Goal: Information Seeking & Learning: Learn about a topic

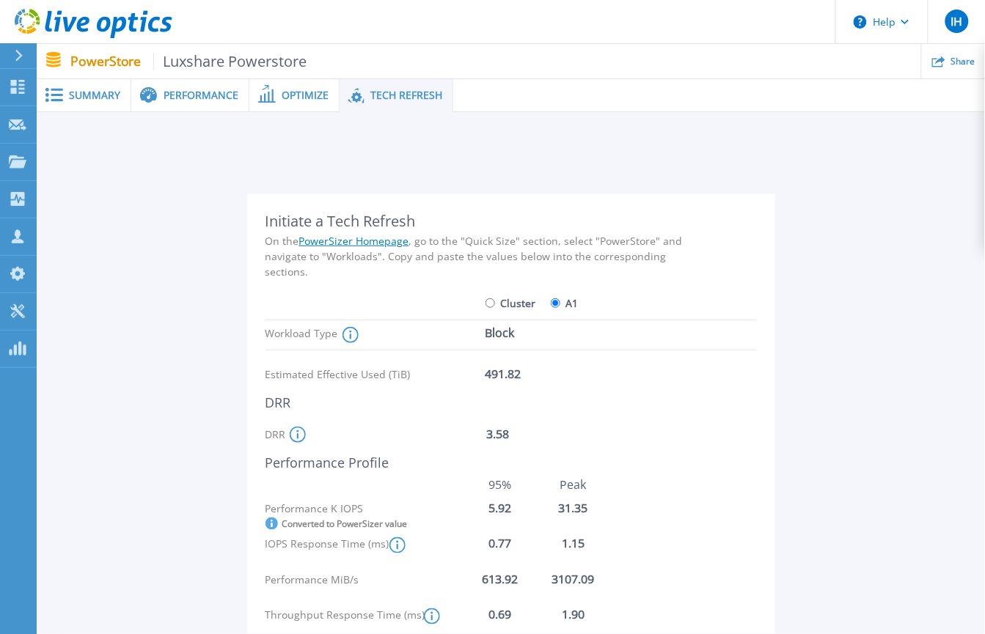
click at [97, 103] on div "Summary" at bounding box center [84, 95] width 95 height 33
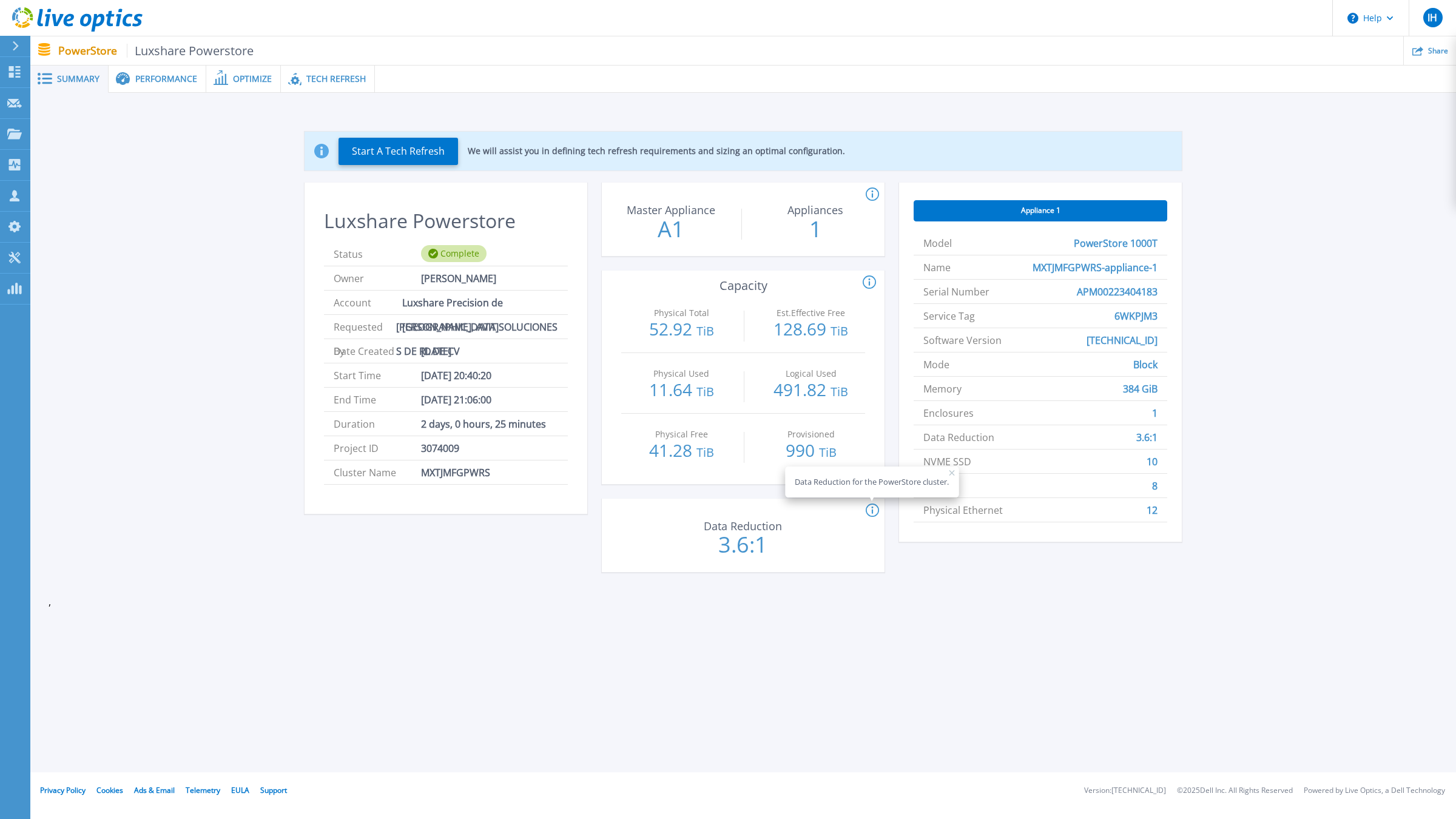
click at [814, 524] on div "Appliance 1 Model PowerStore 1000T Name MXTJMFGPWRS-appliance-1 Serial Number A…" at bounding box center [1041, 385] width 283 height 404
click at [814, 213] on span "Appliance 1" at bounding box center [1041, 211] width 40 height 10
click at [814, 207] on span "Appliance 1" at bounding box center [1041, 211] width 40 height 10
drag, startPoint x: 1138, startPoint y: 522, endPoint x: 990, endPoint y: 509, distance: 148.6
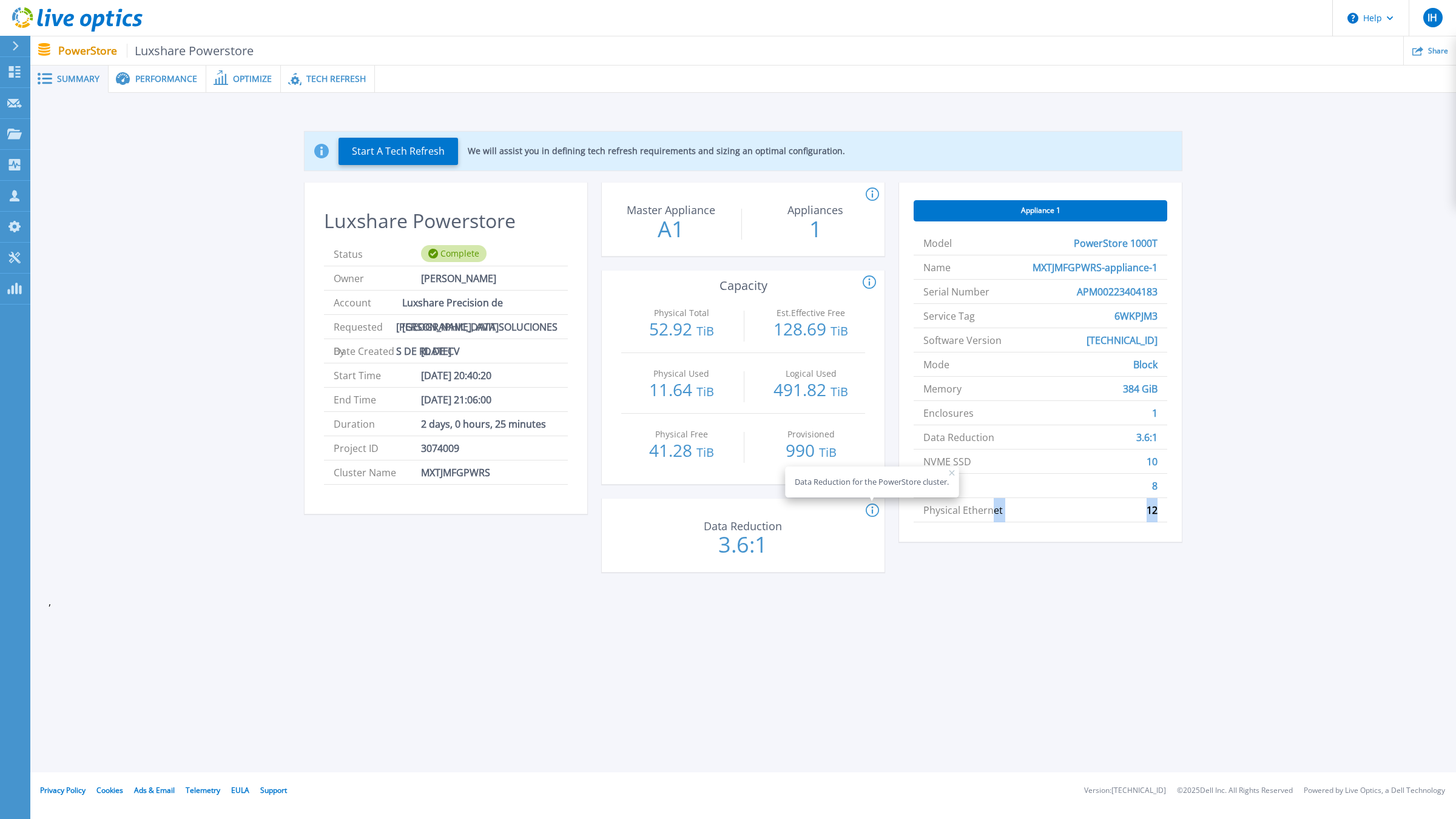
click at [814, 509] on div "Model PowerStore 1000T Name MXTJMFGPWRS-appliance-1 Serial Number APM0022340418…" at bounding box center [1040, 376] width 253 height 310
drag, startPoint x: 1161, startPoint y: 396, endPoint x: 1080, endPoint y: 406, distance: 81.6
click at [814, 405] on ul "Model PowerStore 1000T Name MXTJMFGPWRS-appliance-1 Serial Number APM0022340418…" at bounding box center [1040, 376] width 253 height 291
drag, startPoint x: 1016, startPoint y: 363, endPoint x: 1183, endPoint y: 438, distance: 183.1
click at [814, 438] on div "Start A Tech Refresh We will assist you in defining tech refresh requirements a…" at bounding box center [743, 354] width 1389 height 484
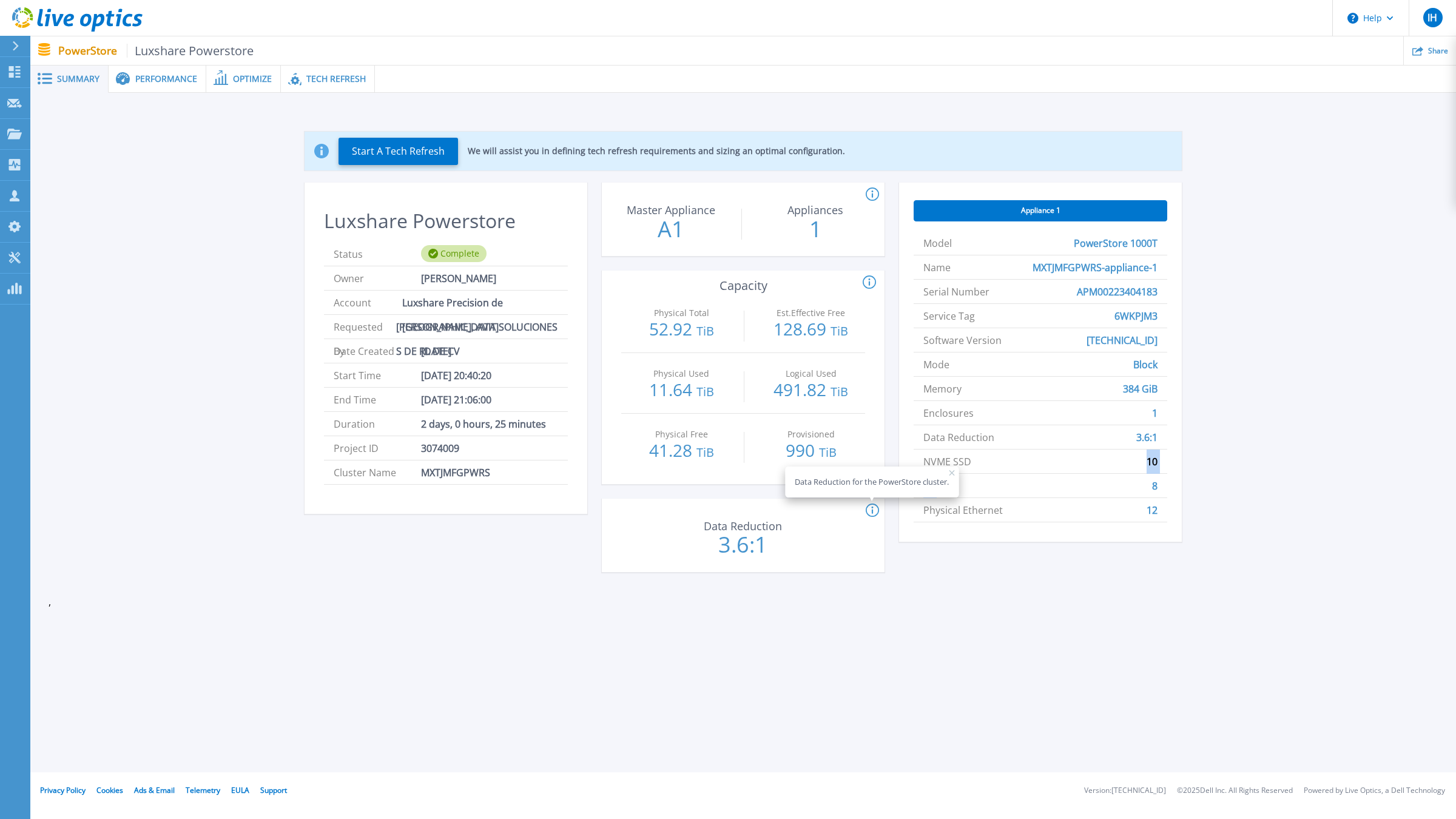
click at [814, 472] on ul "Model PowerStore 1000T Name MXTJMFGPWRS-appliance-1 Serial Number APM0022340418…" at bounding box center [1040, 376] width 253 height 291
drag, startPoint x: 931, startPoint y: 459, endPoint x: 1171, endPoint y: 460, distance: 240.0
click at [814, 460] on div "Appliance 1 Model PowerStore 1000T Name MXTJMFGPWRS-appliance-1 Serial Number A…" at bounding box center [1041, 362] width 283 height 359
click at [15, 65] on link "Dashboard Dashboard" at bounding box center [15, 72] width 31 height 31
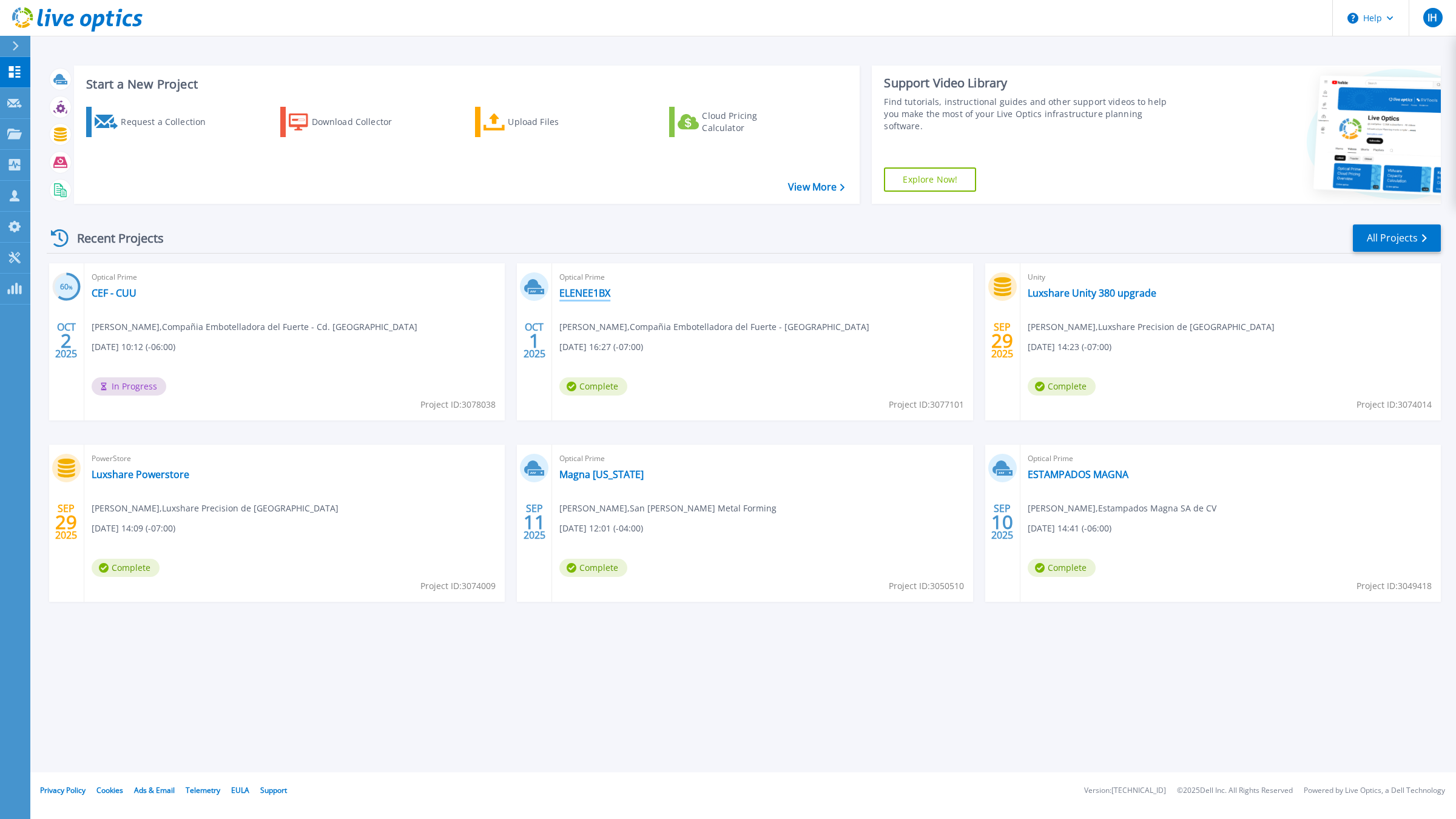
click at [567, 295] on link "ELENEE1BX" at bounding box center [585, 293] width 51 height 12
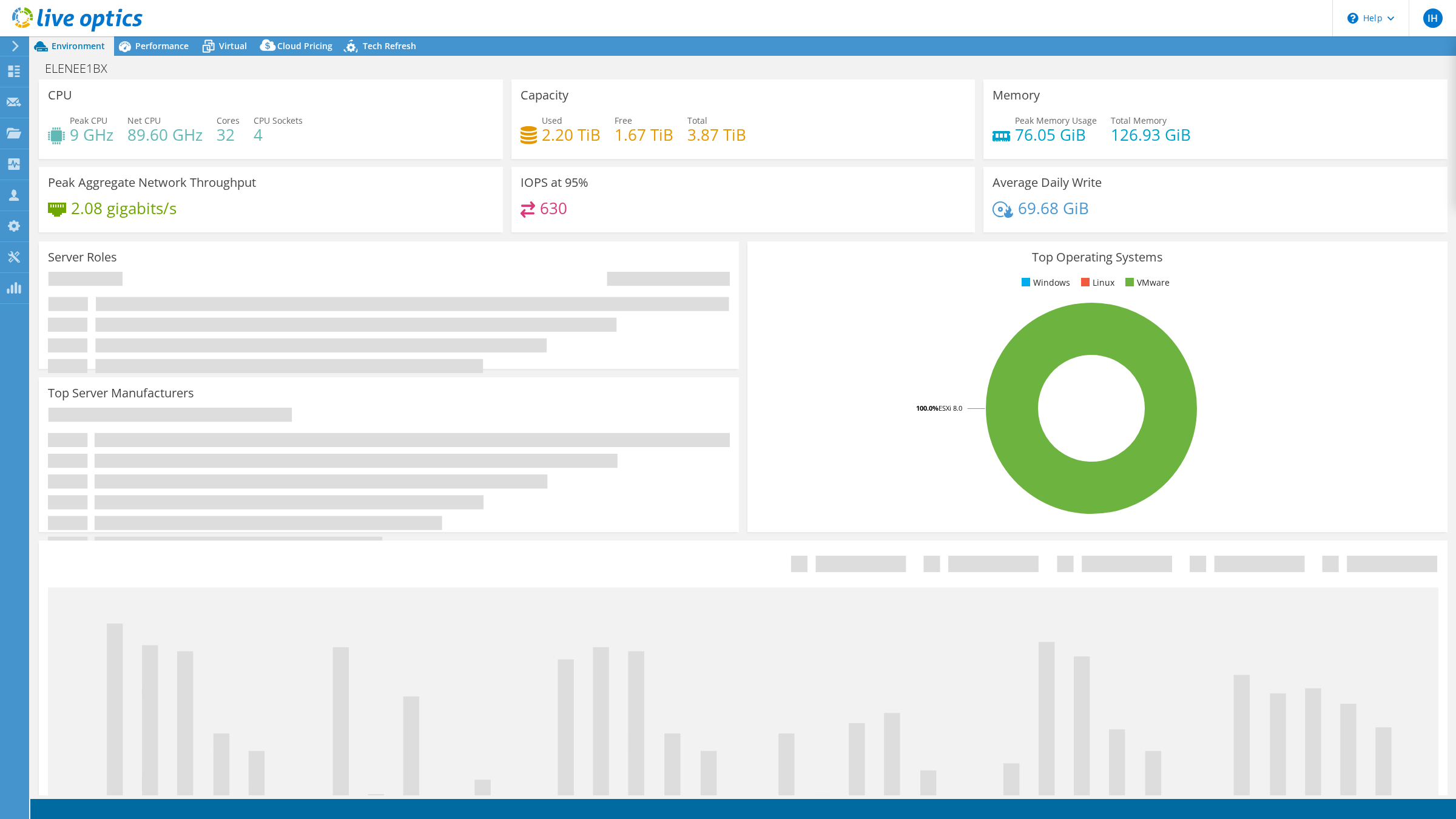
select select "USD"
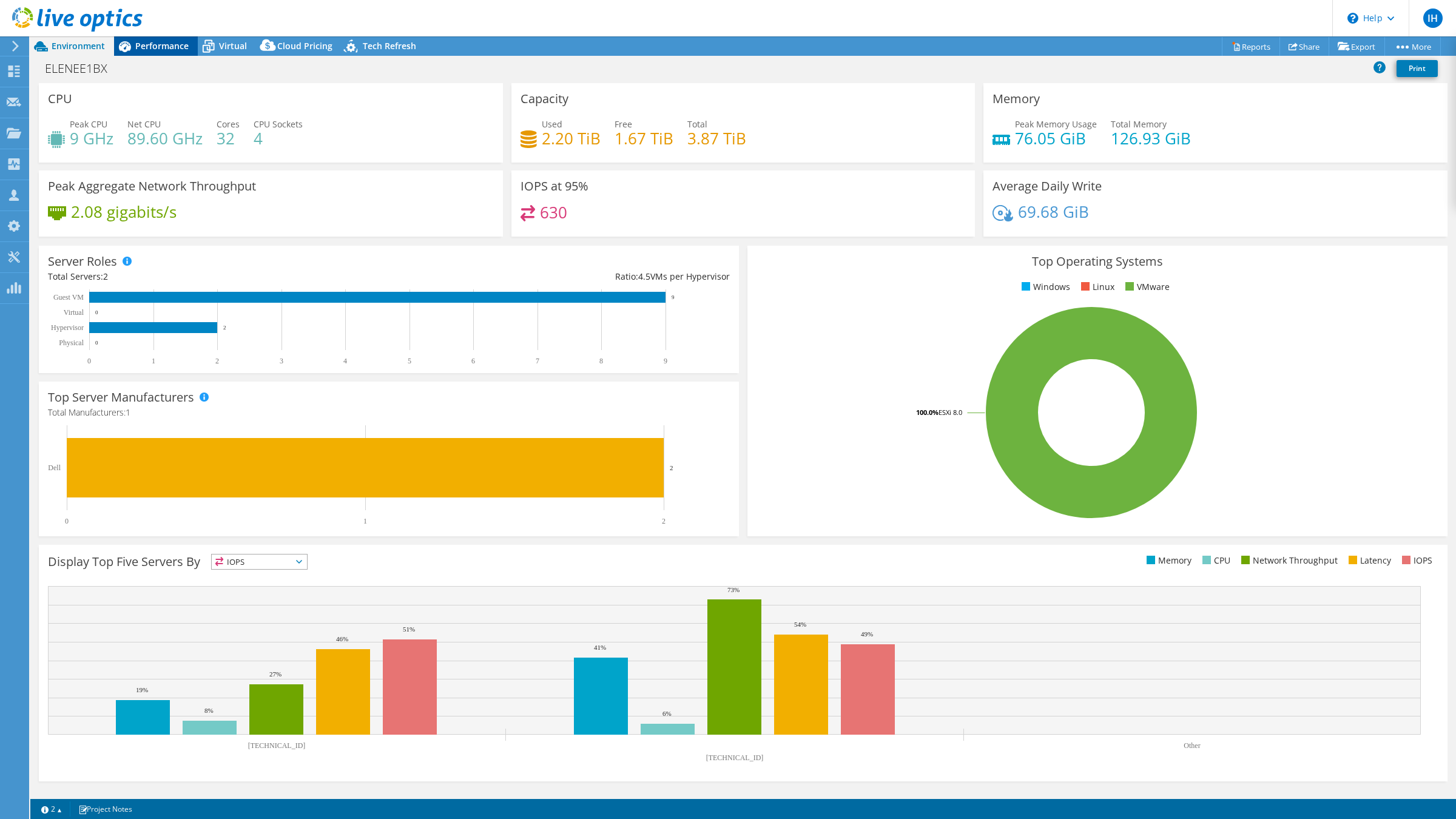
click at [163, 53] on div "Performance" at bounding box center [156, 46] width 84 height 19
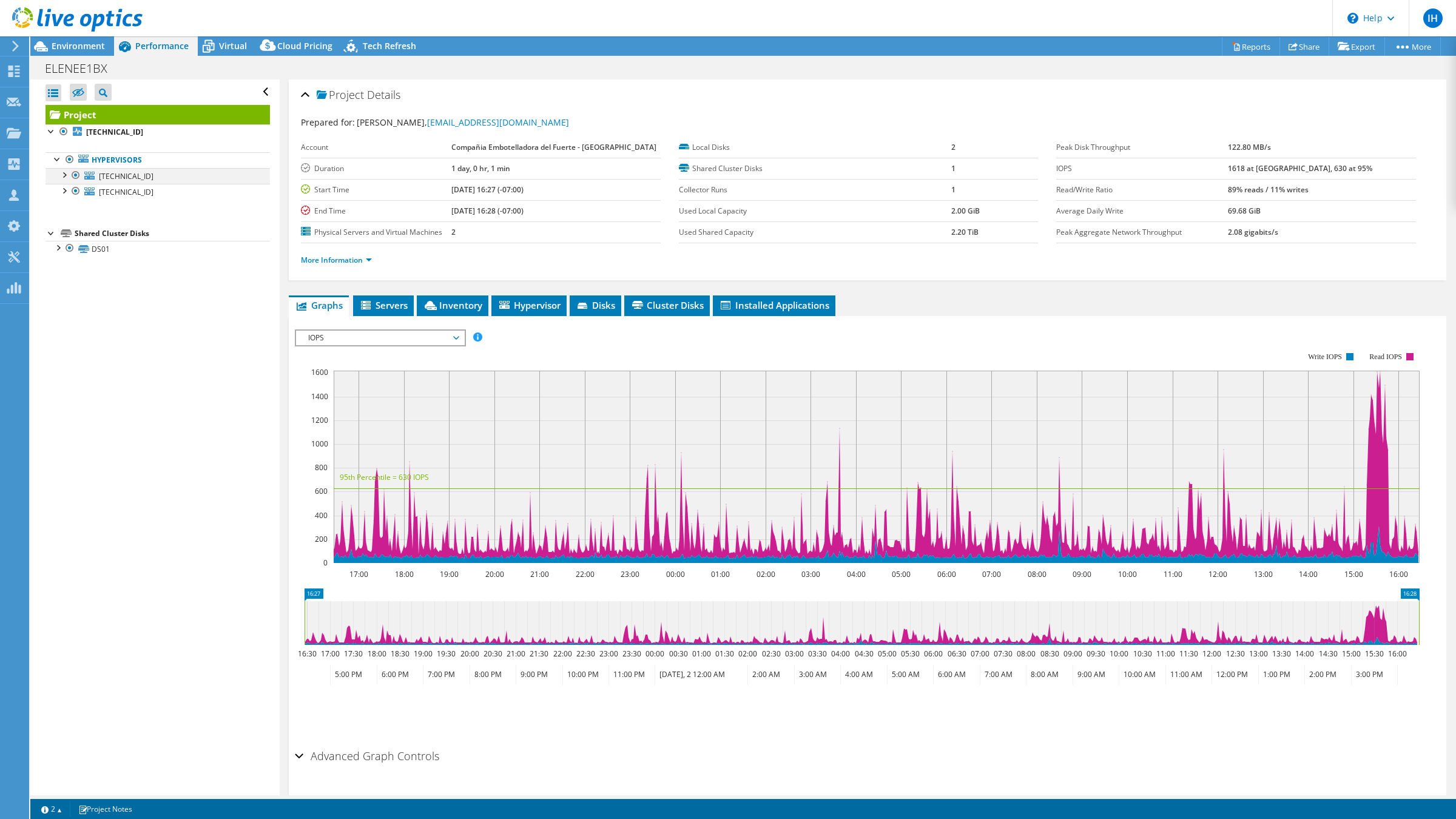
click at [65, 177] on div at bounding box center [64, 174] width 12 height 12
click at [143, 175] on link "[TECHNICAL_ID]" at bounding box center [157, 175] width 224 height 16
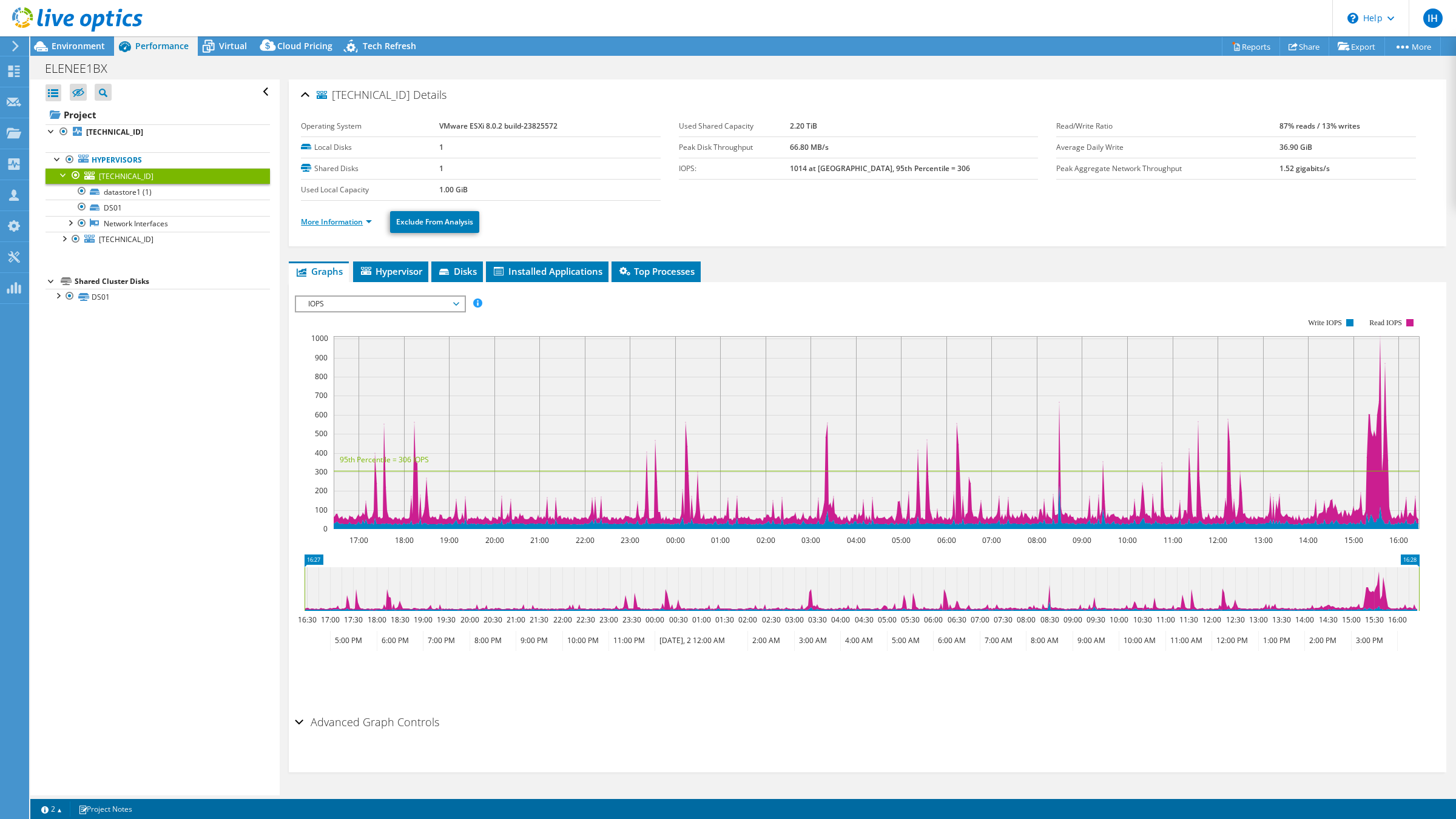
click at [371, 223] on link "More Information" at bounding box center [337, 222] width 71 height 10
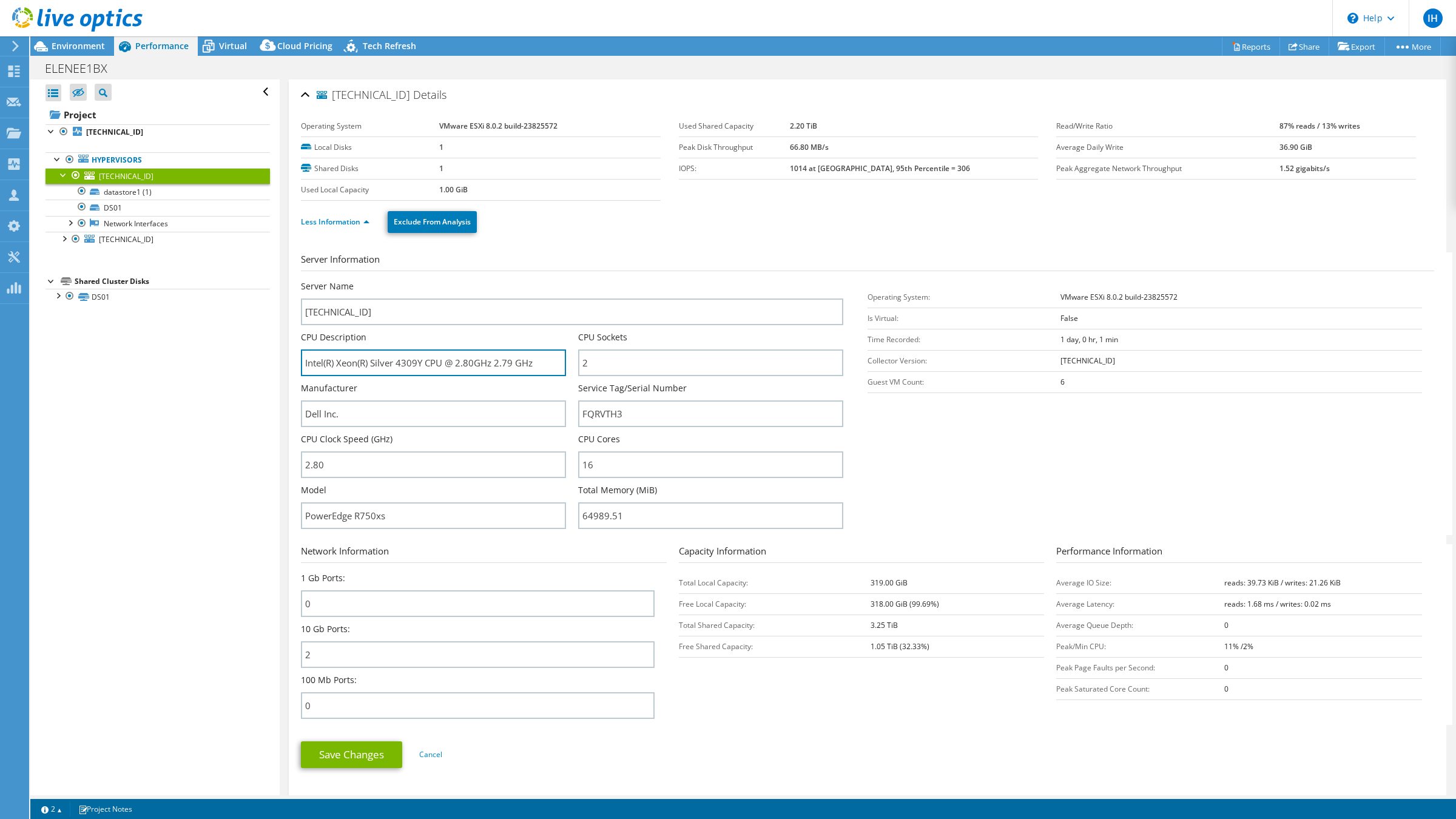
drag, startPoint x: 381, startPoint y: 364, endPoint x: 447, endPoint y: 379, distance: 67.7
click at [438, 362] on input "Intel(R) Xeon(R) Silver 4309Y CPU @ 2.80GHz 2.79 GHz" at bounding box center [433, 362] width 265 height 26
click at [126, 239] on span "10.21.0.19" at bounding box center [127, 239] width 55 height 10
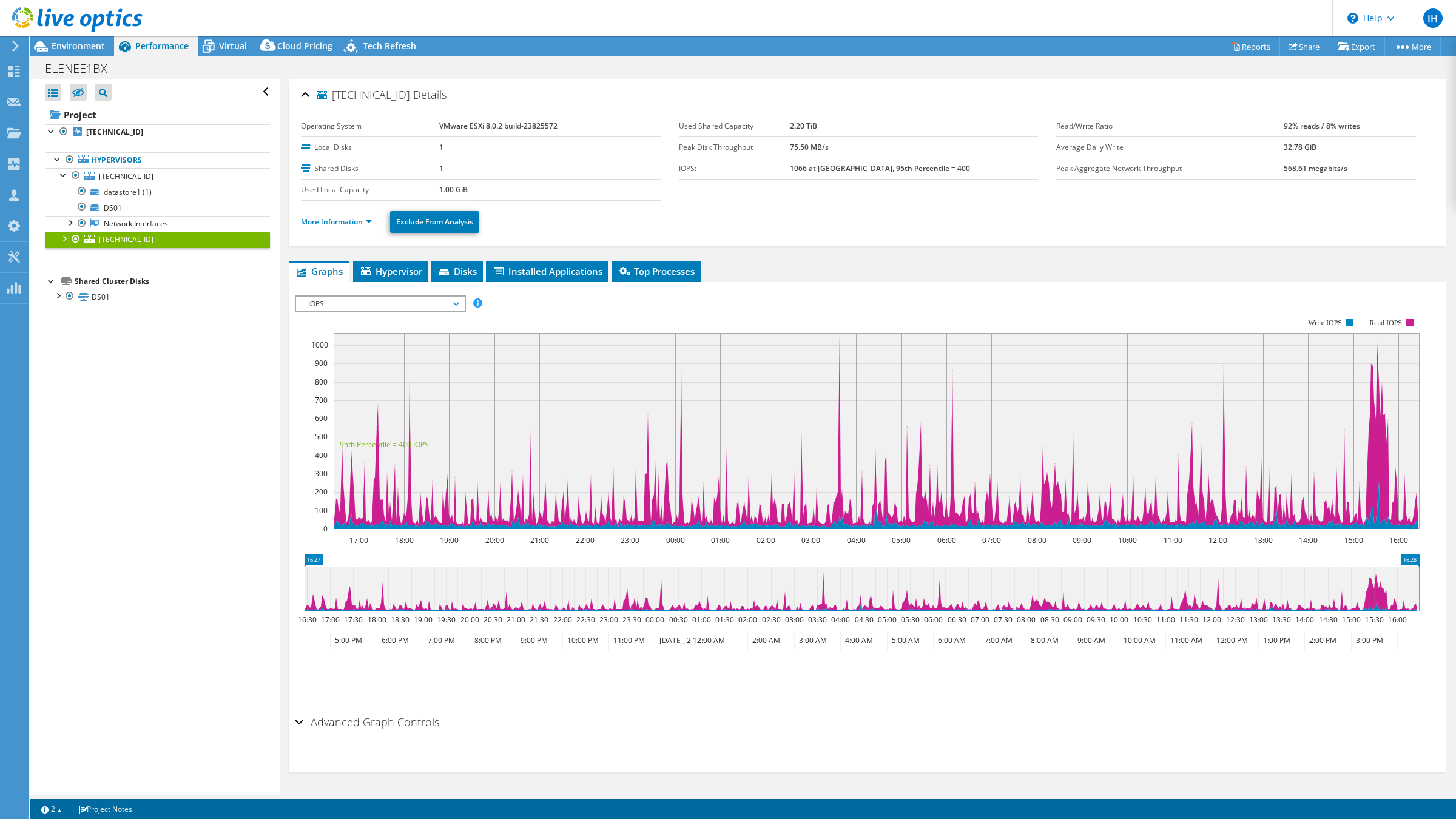
click at [60, 235] on div at bounding box center [64, 237] width 12 height 12
click at [16, 68] on icon at bounding box center [14, 71] width 15 height 12
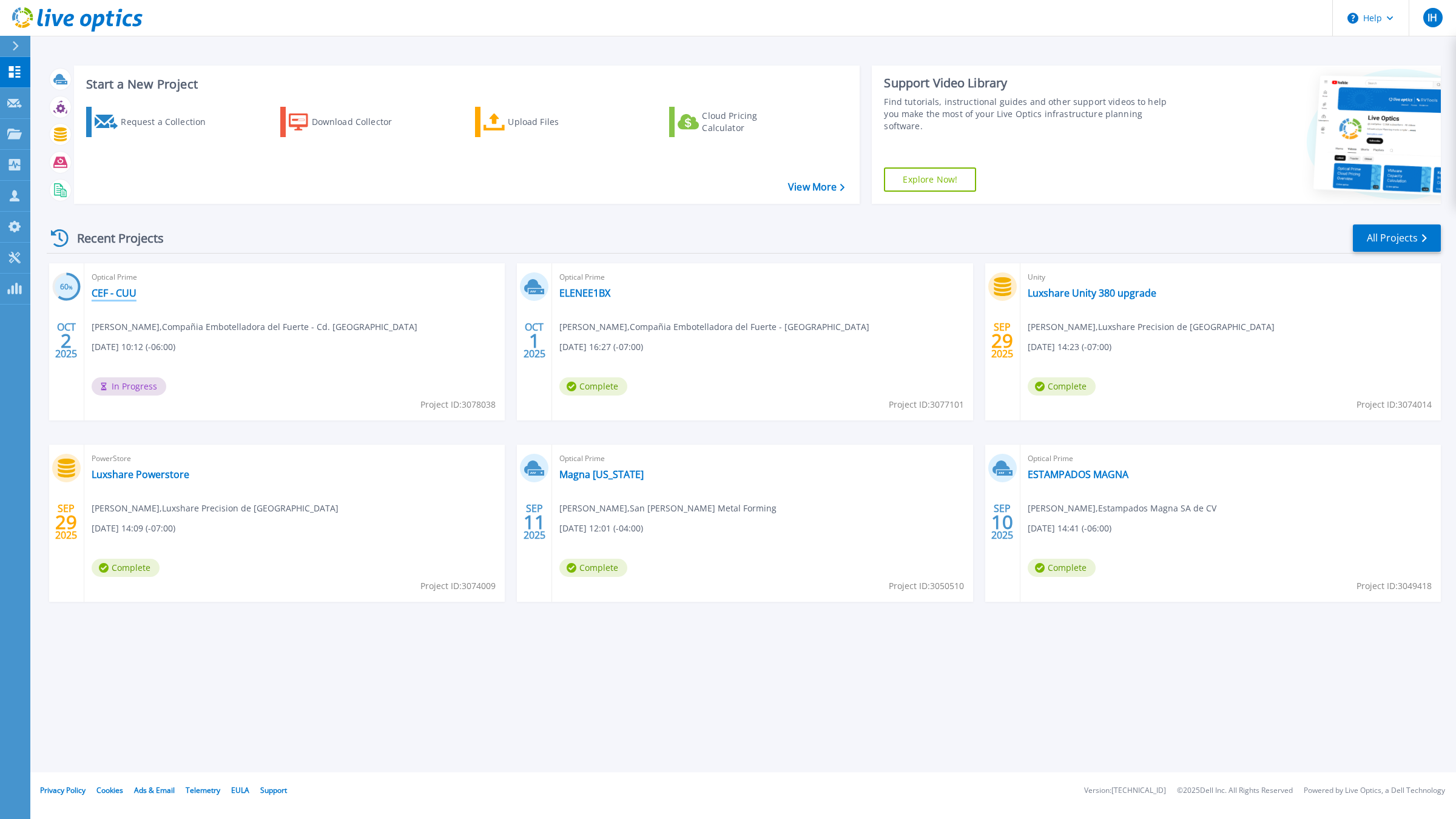
click at [109, 293] on link "CEF - CUU" at bounding box center [114, 293] width 45 height 12
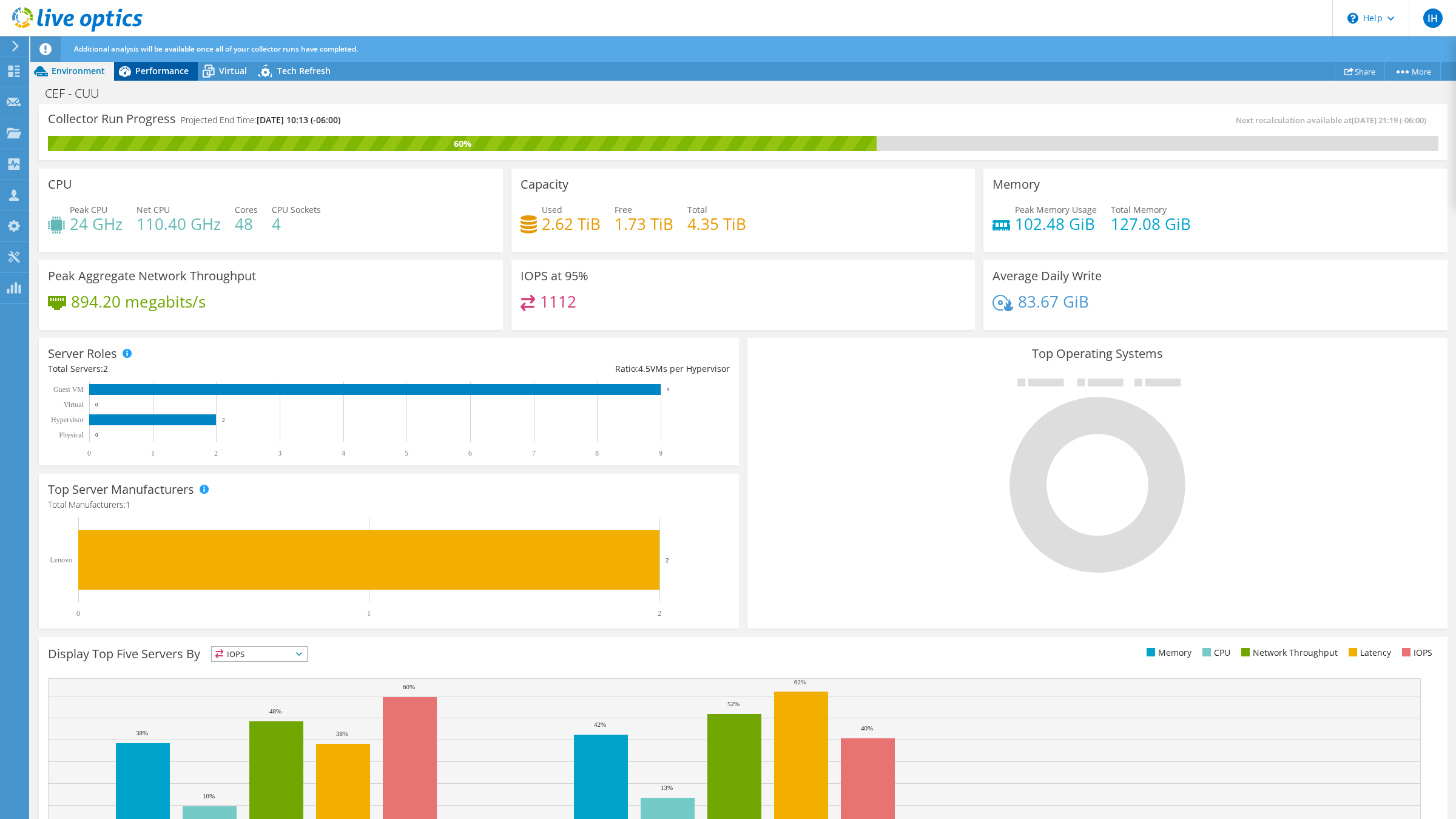
click at [172, 72] on span "Performance" at bounding box center [162, 70] width 54 height 12
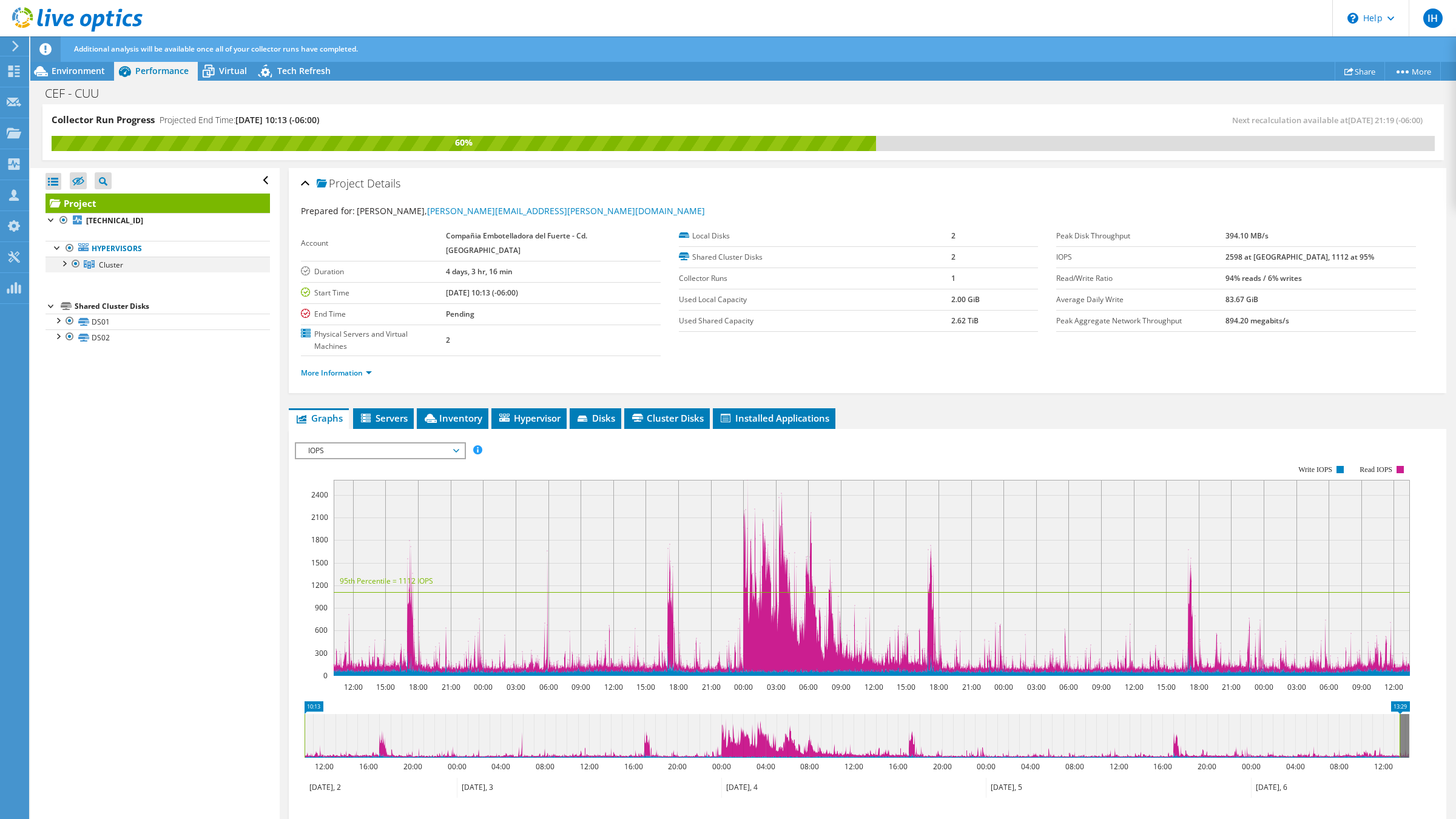
click at [67, 266] on div at bounding box center [64, 262] width 12 height 12
click at [74, 277] on div at bounding box center [69, 278] width 12 height 12
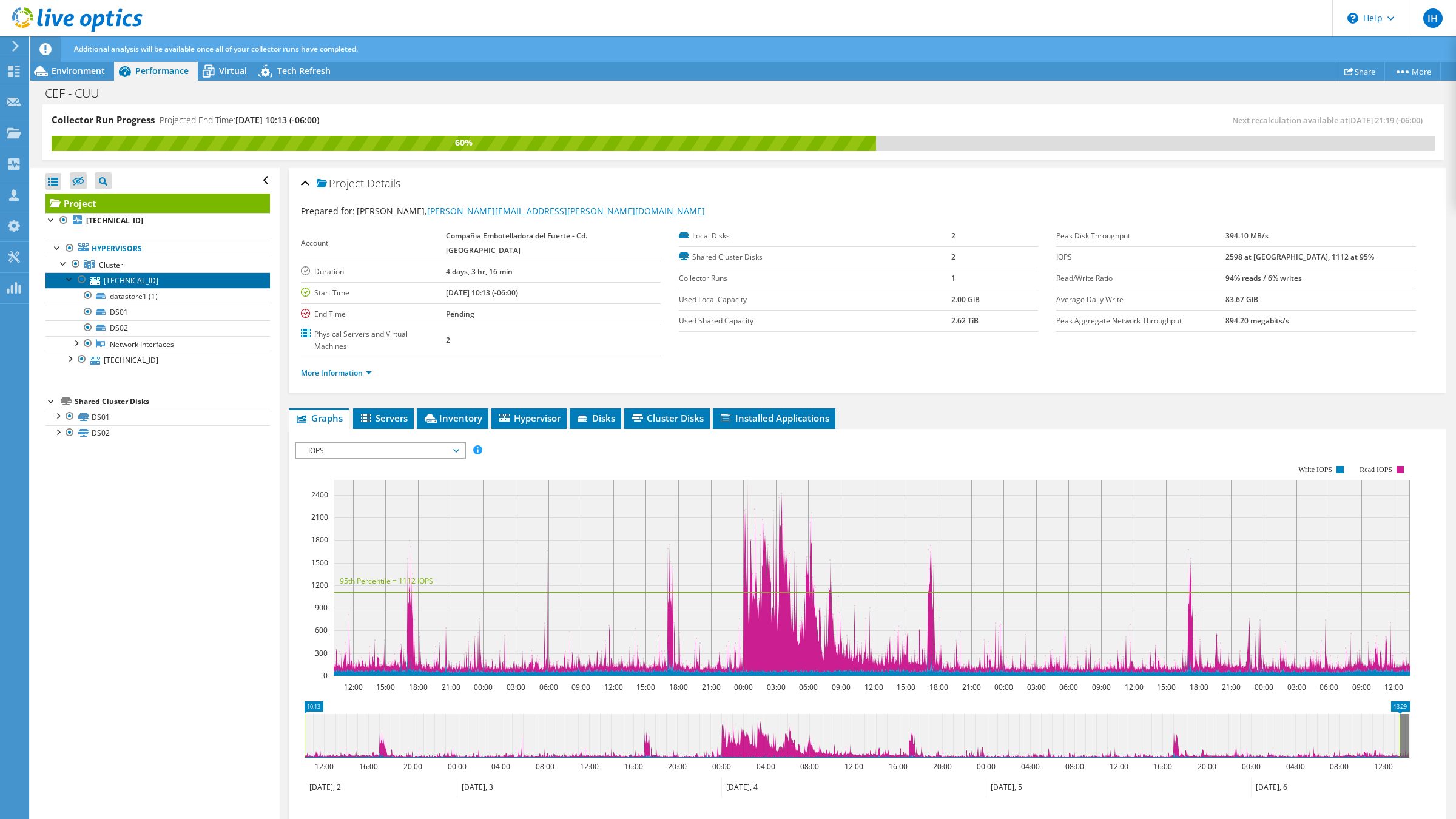
click at [100, 280] on link "10.31.0.22" at bounding box center [157, 280] width 224 height 16
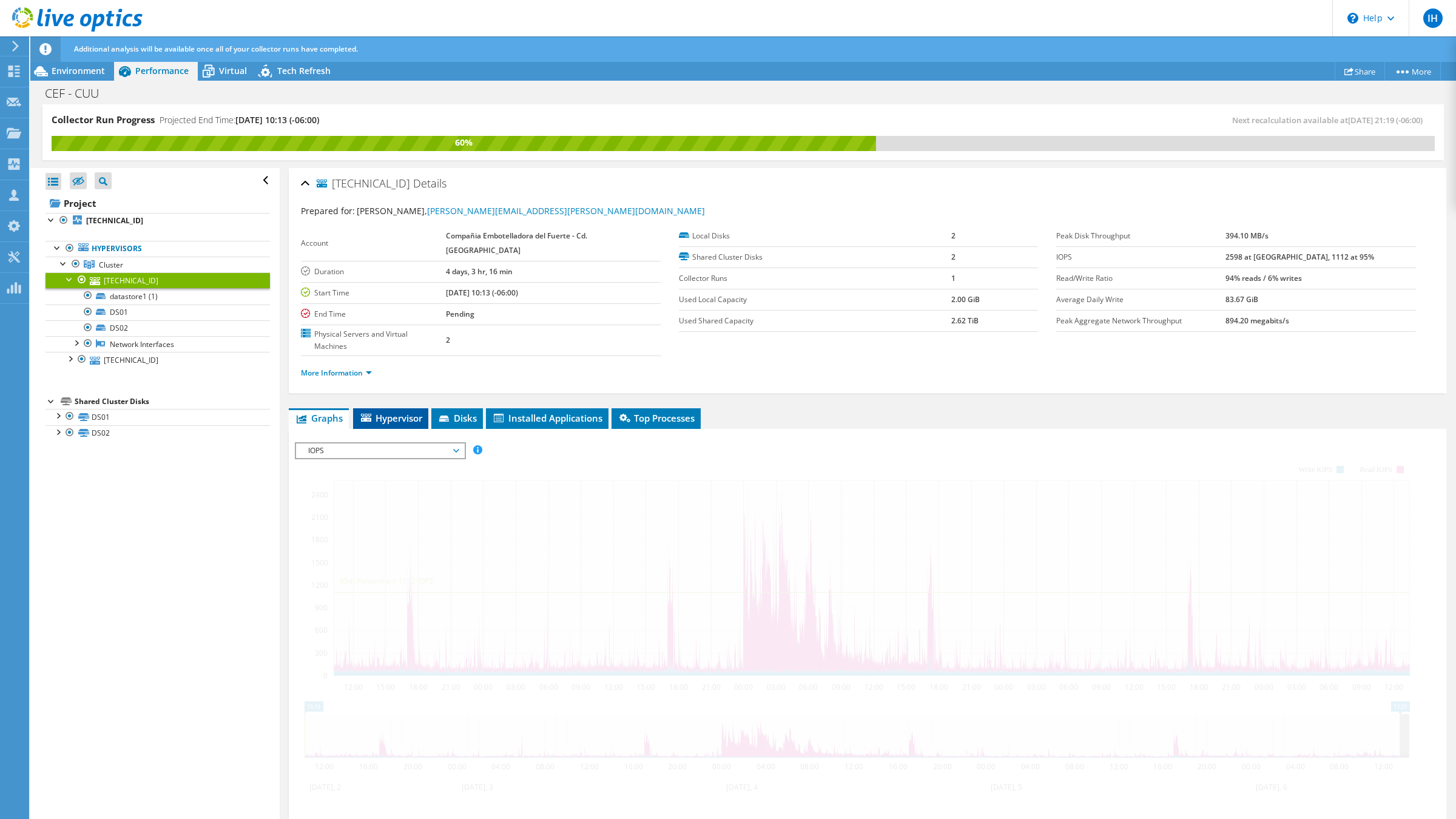
click at [366, 414] on icon at bounding box center [366, 418] width 10 height 8
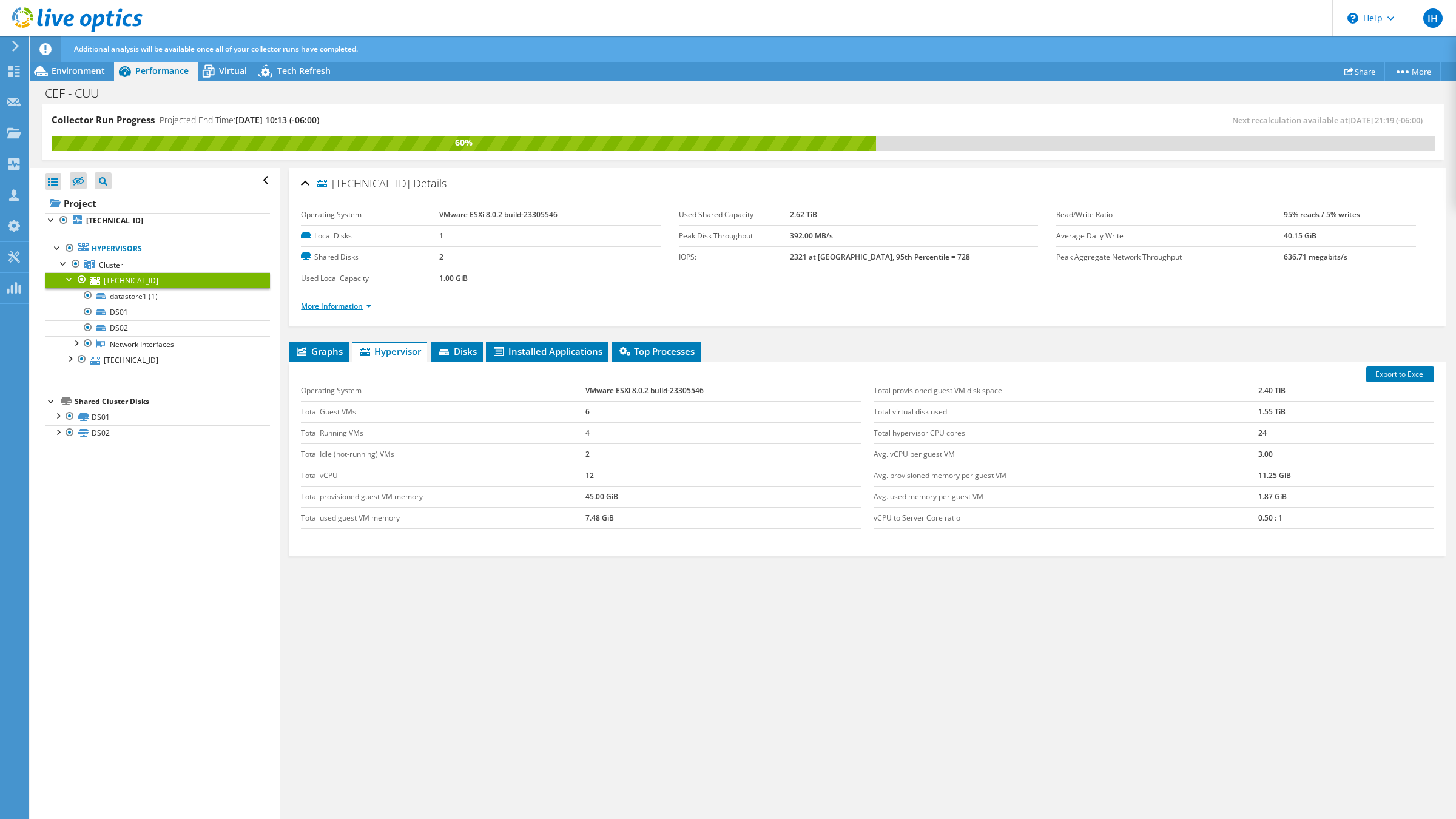
click at [333, 309] on link "More Information" at bounding box center [337, 306] width 71 height 10
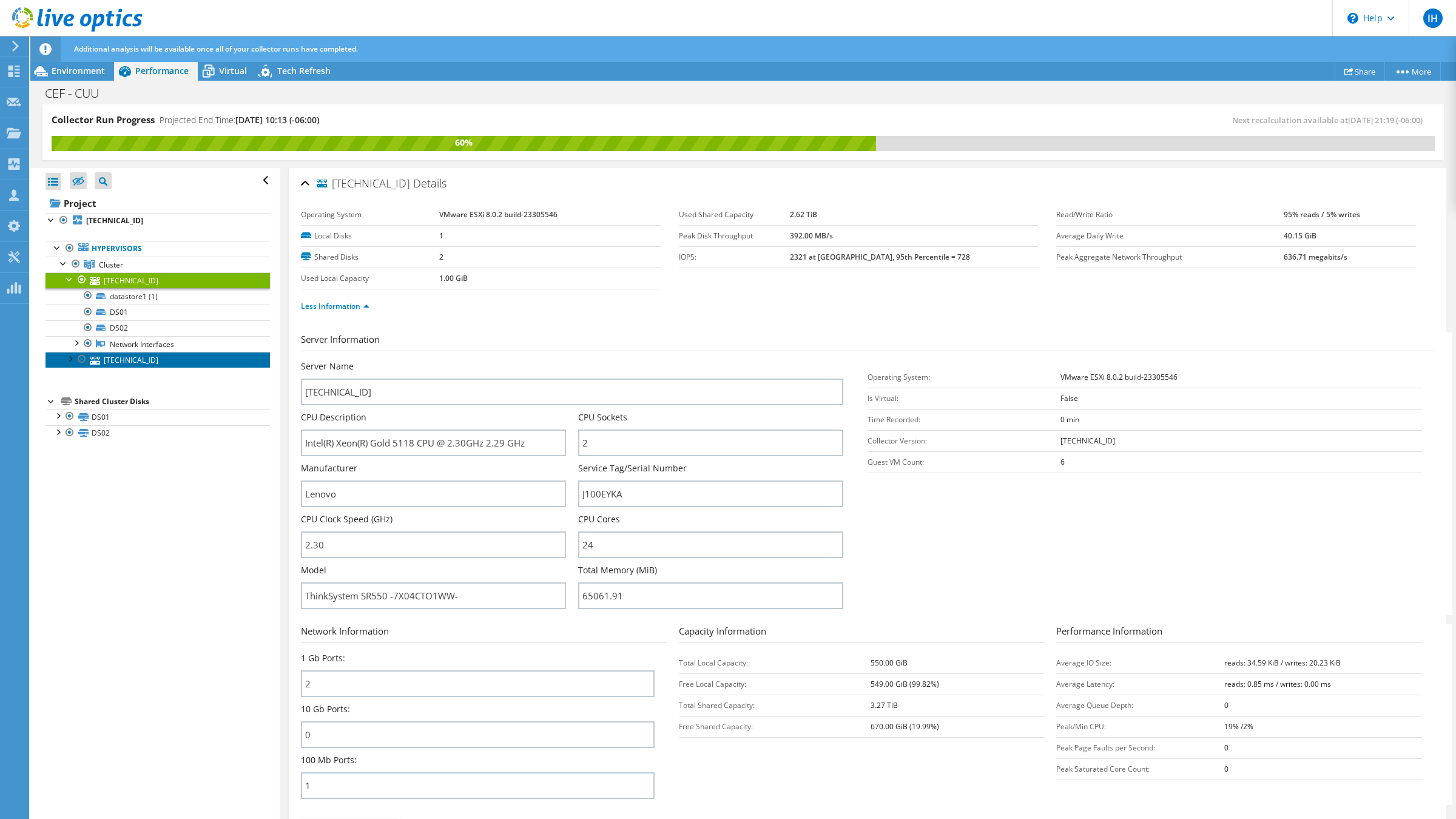
click at [127, 362] on link "10.31.0.21" at bounding box center [157, 359] width 224 height 16
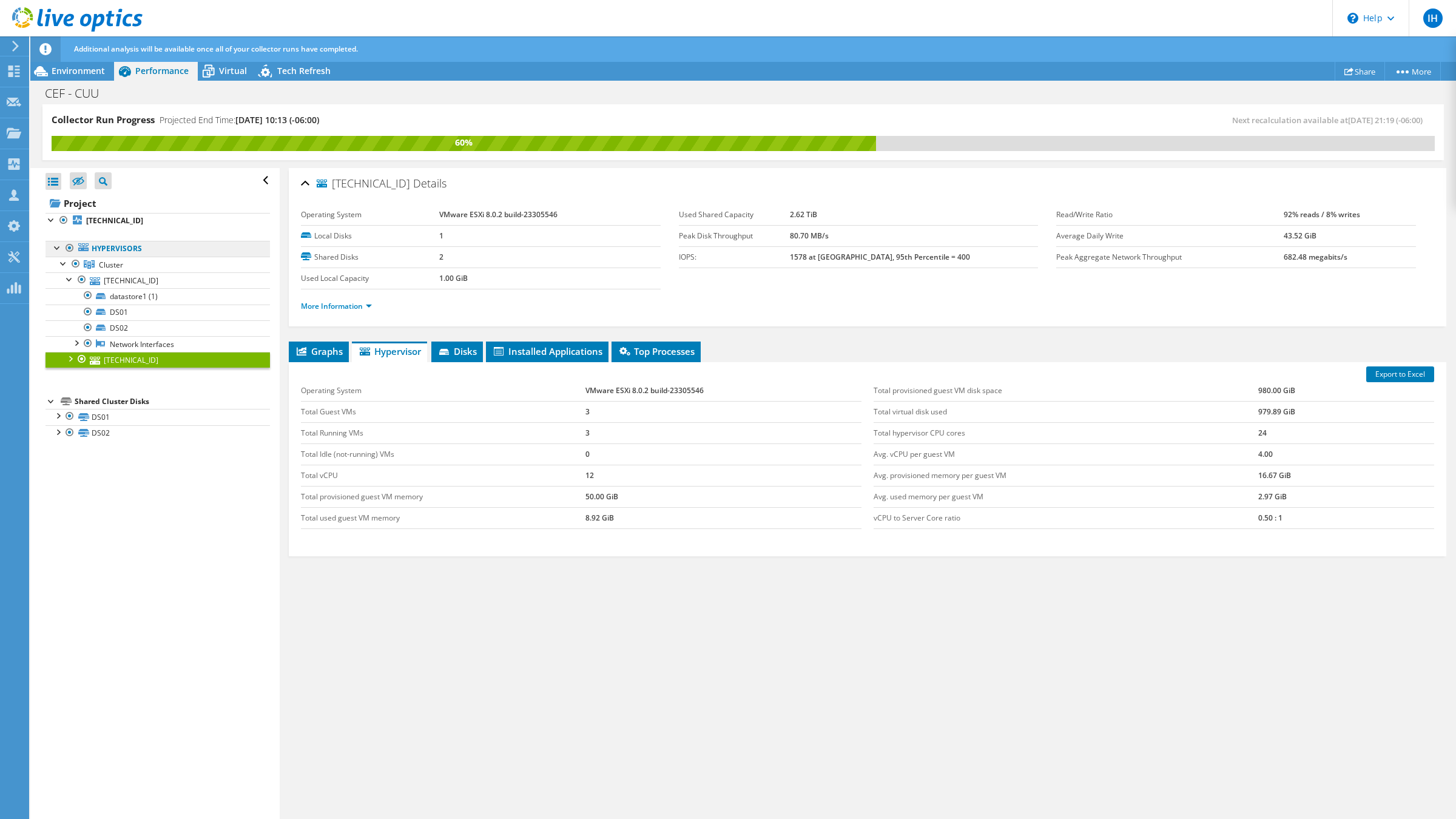
click at [119, 249] on link "Hypervisors" at bounding box center [157, 248] width 224 height 16
click at [106, 266] on span "Cluster" at bounding box center [111, 265] width 24 height 10
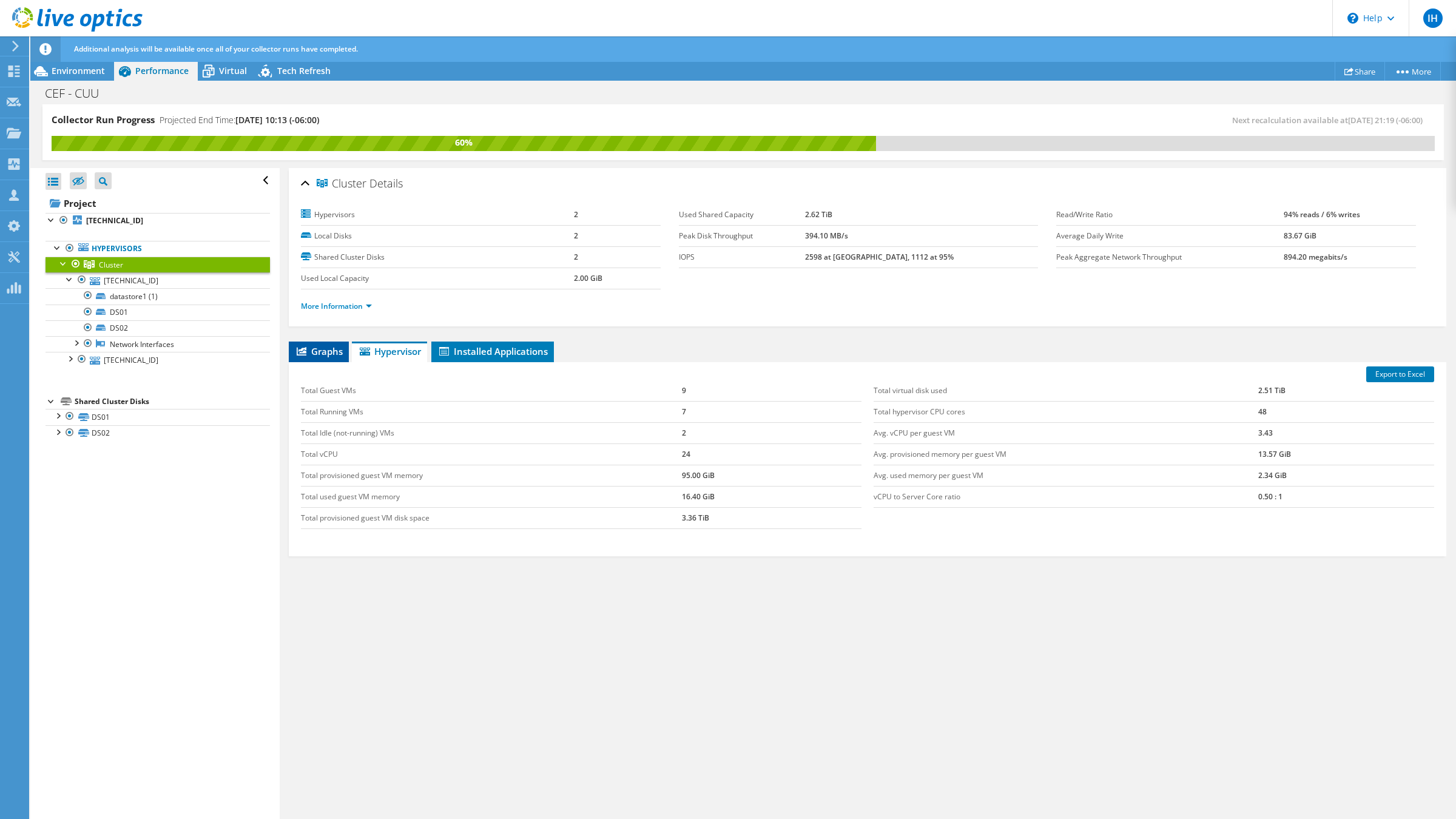
click at [332, 348] on span "Graphs" at bounding box center [318, 351] width 48 height 12
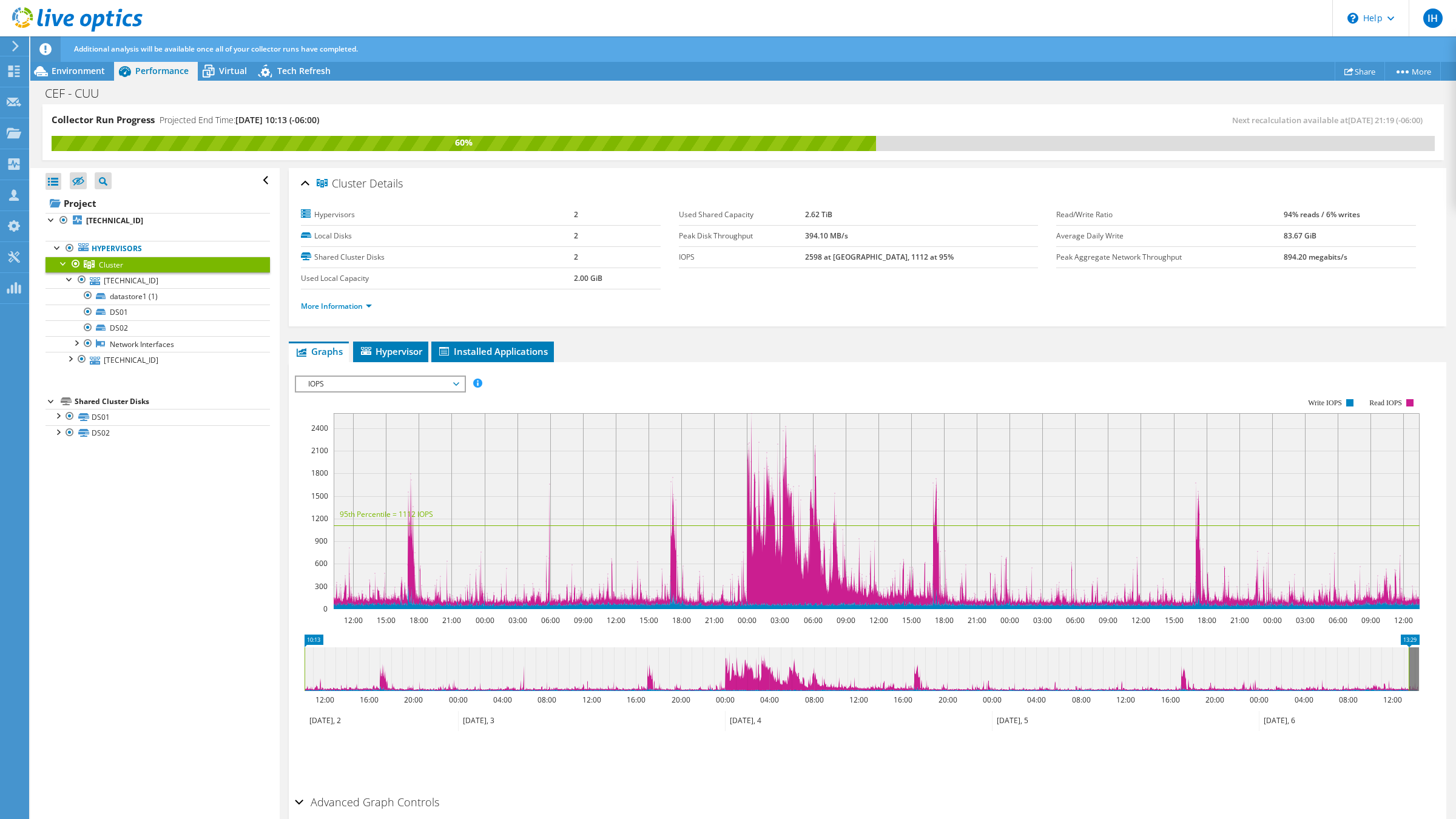
click at [380, 383] on span "IOPS" at bounding box center [380, 384] width 156 height 15
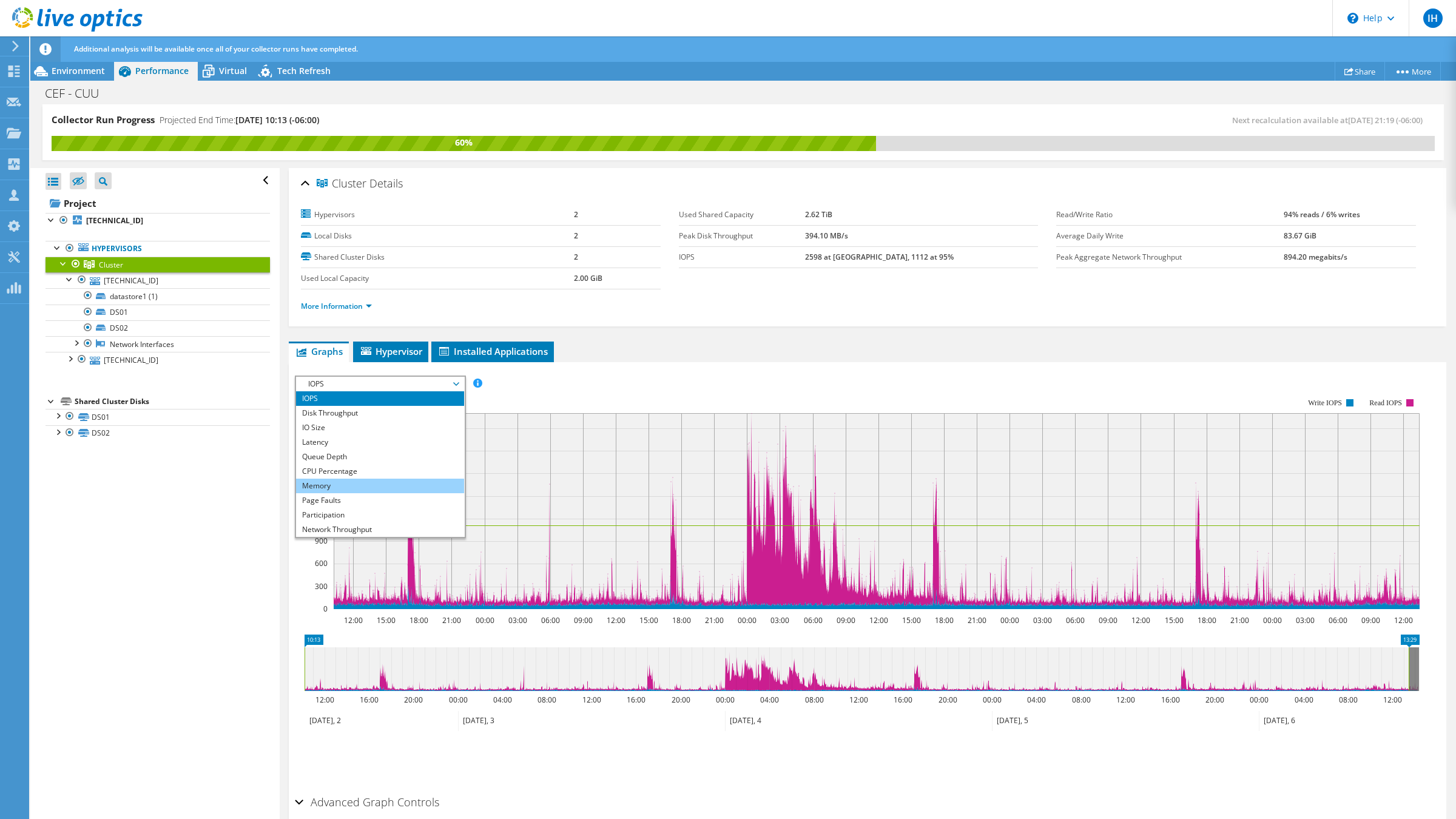
click at [356, 479] on li "Memory" at bounding box center [380, 486] width 168 height 15
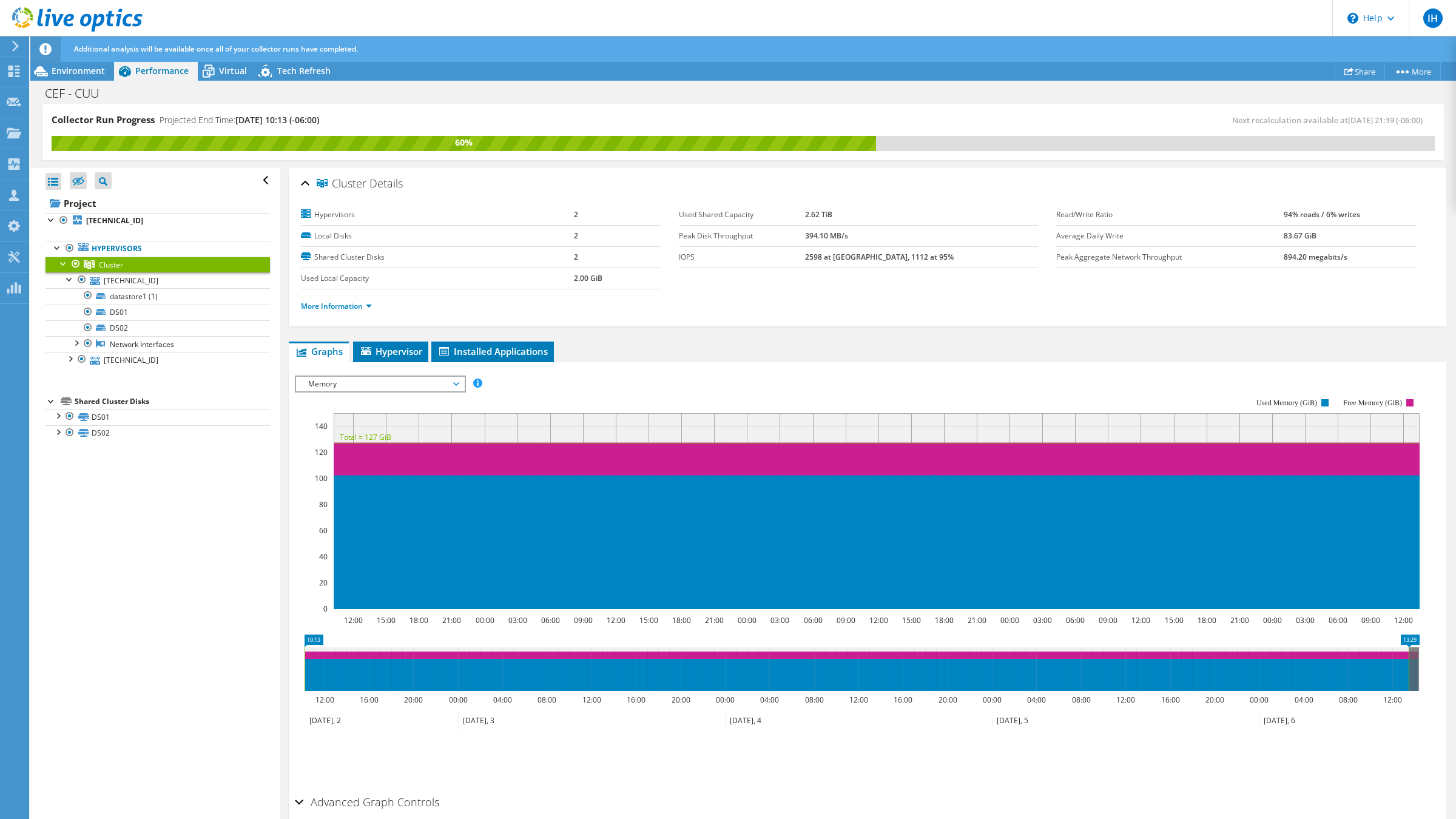
click at [380, 386] on span "Memory" at bounding box center [380, 384] width 156 height 15
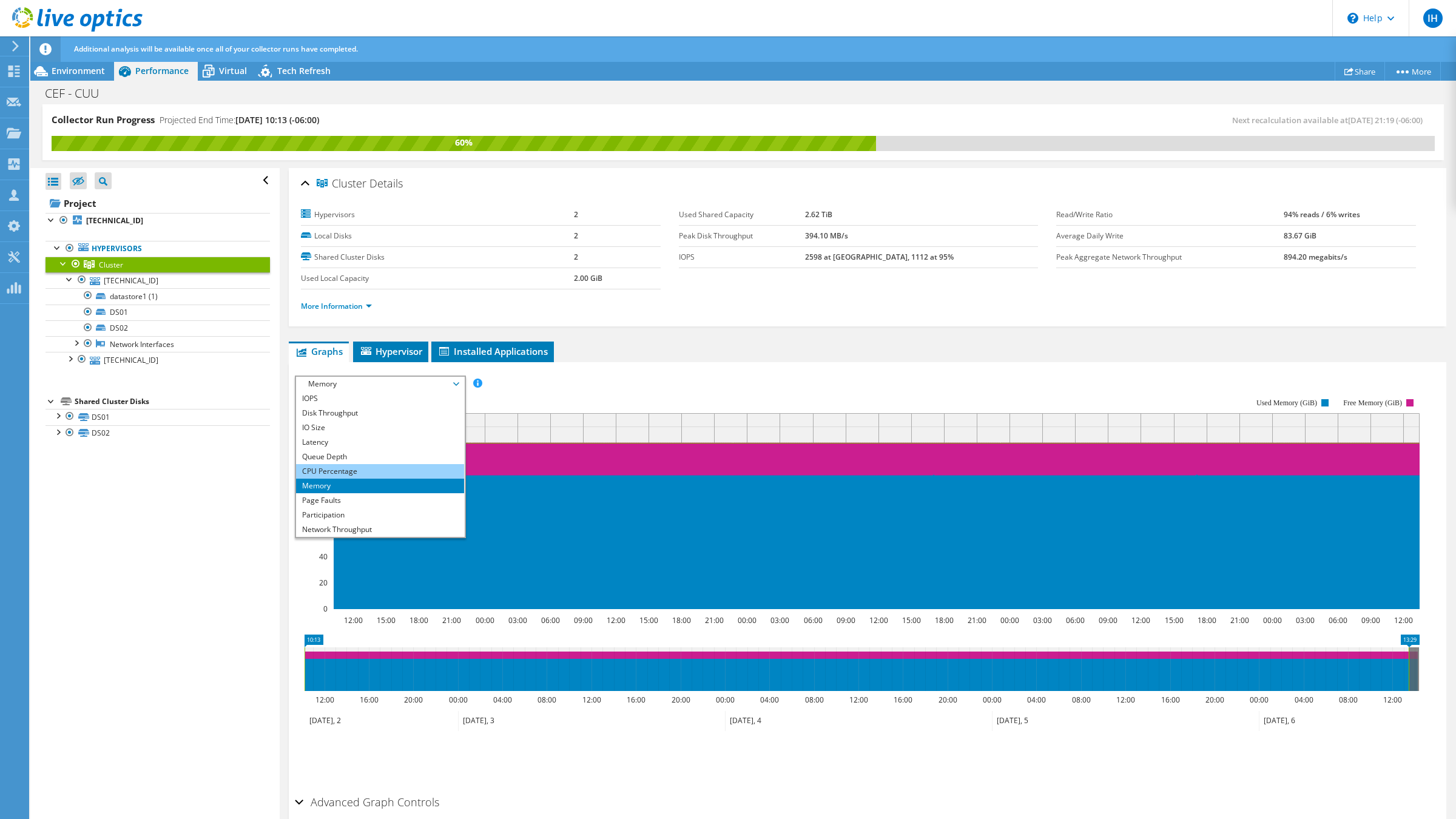
click at [353, 474] on li "CPU Percentage" at bounding box center [380, 472] width 168 height 15
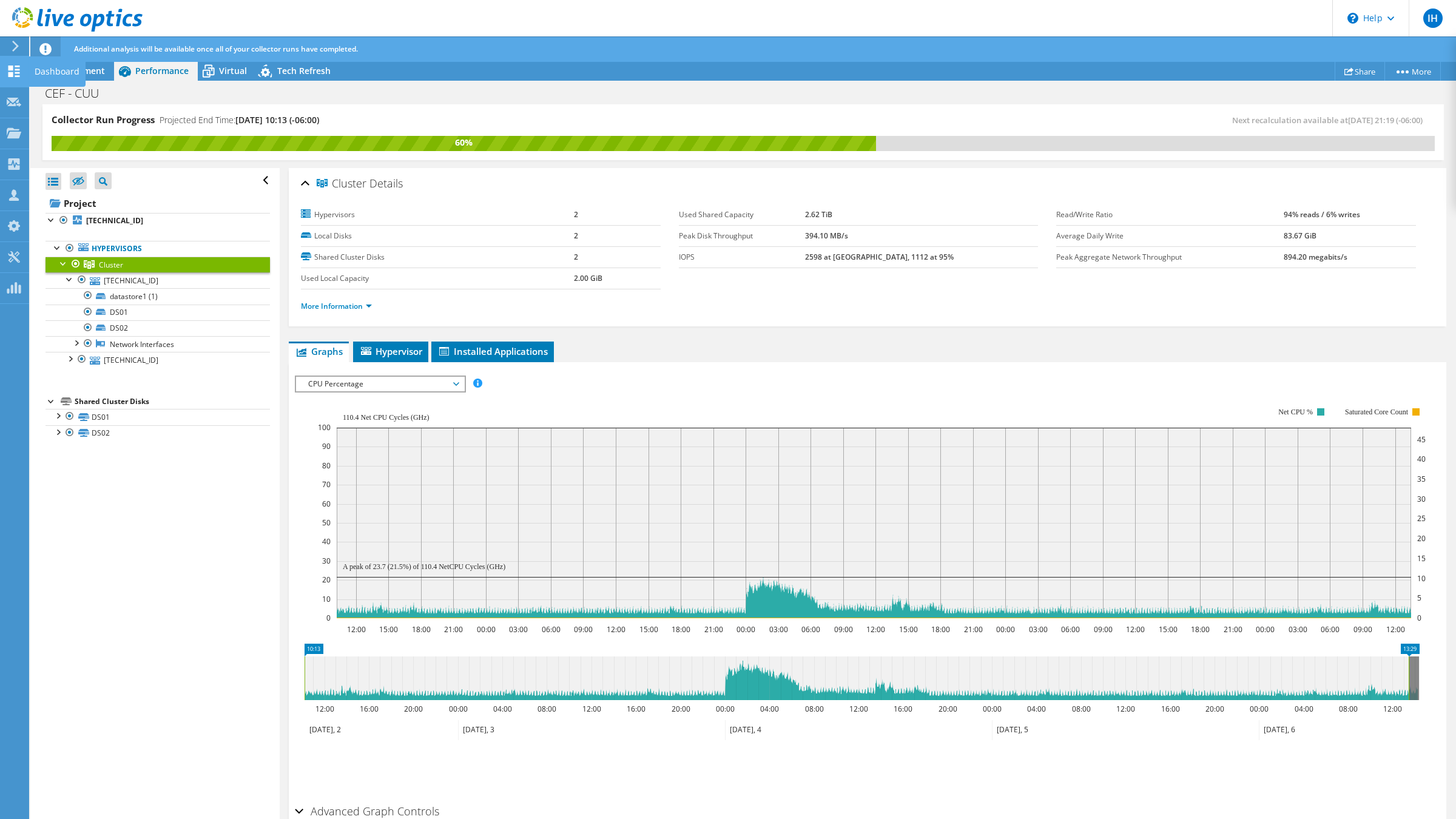
click at [11, 74] on use at bounding box center [14, 71] width 12 height 12
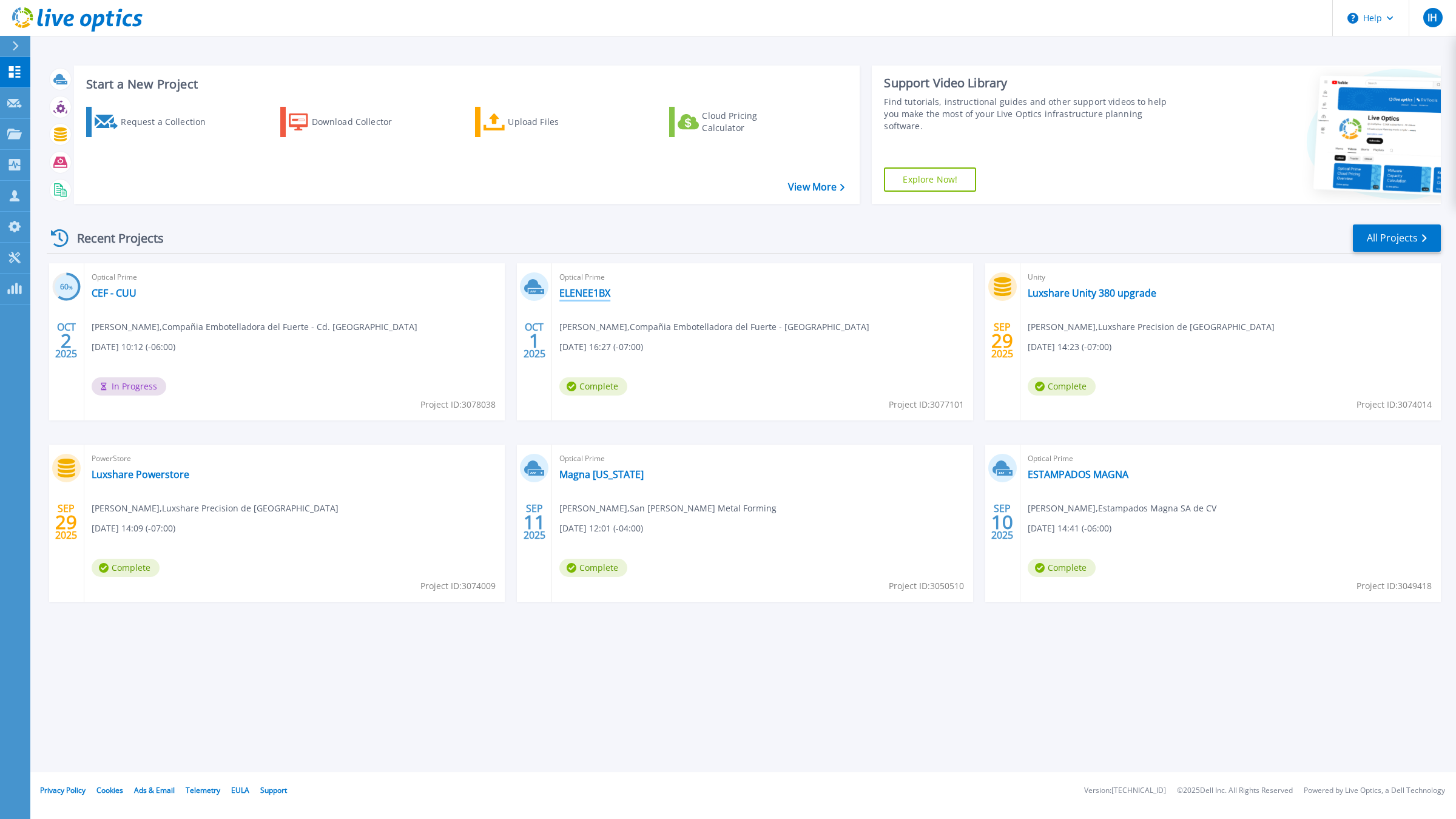
click at [585, 299] on link "ELENEE1BX" at bounding box center [585, 293] width 51 height 12
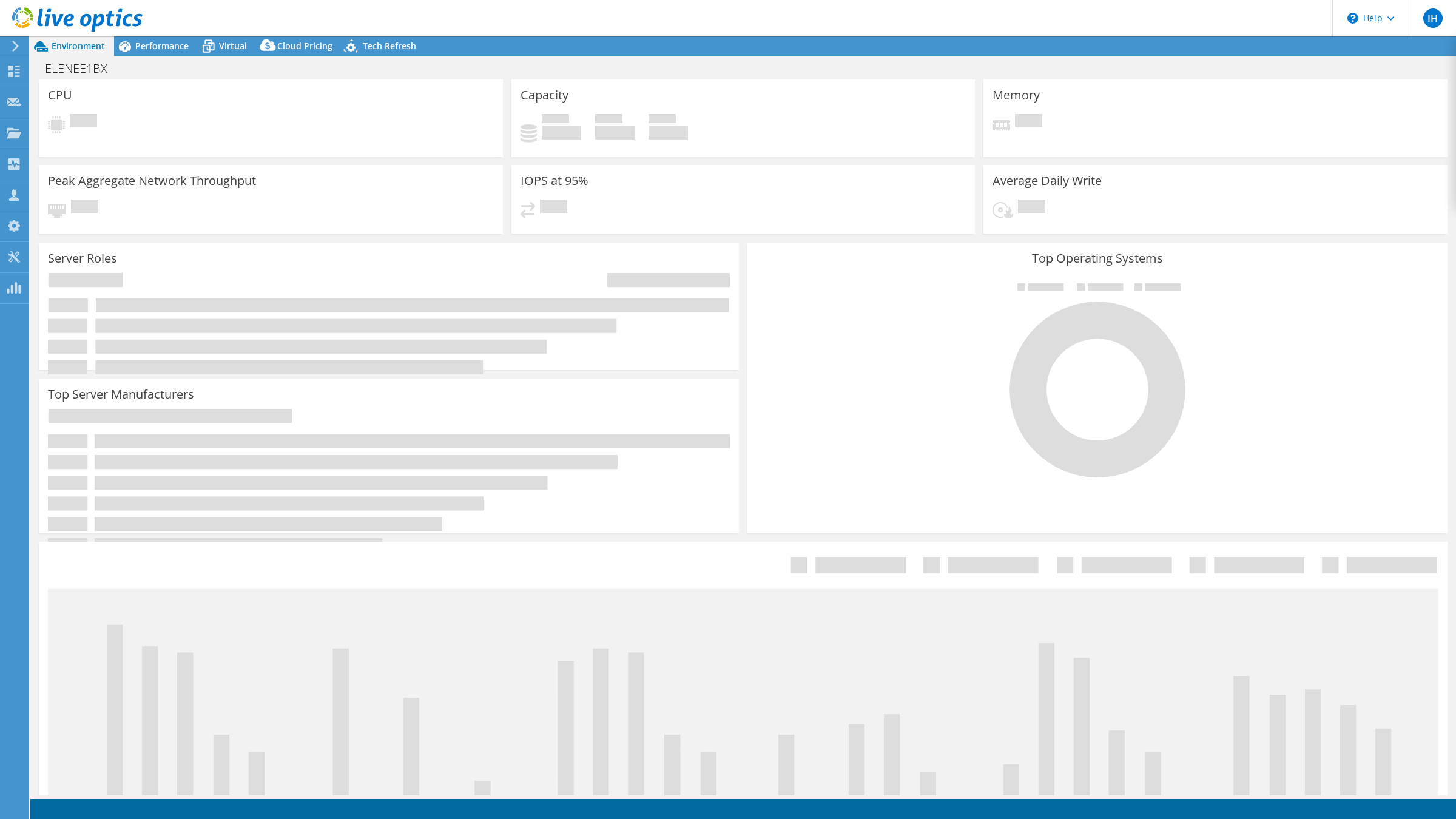
select select "USD"
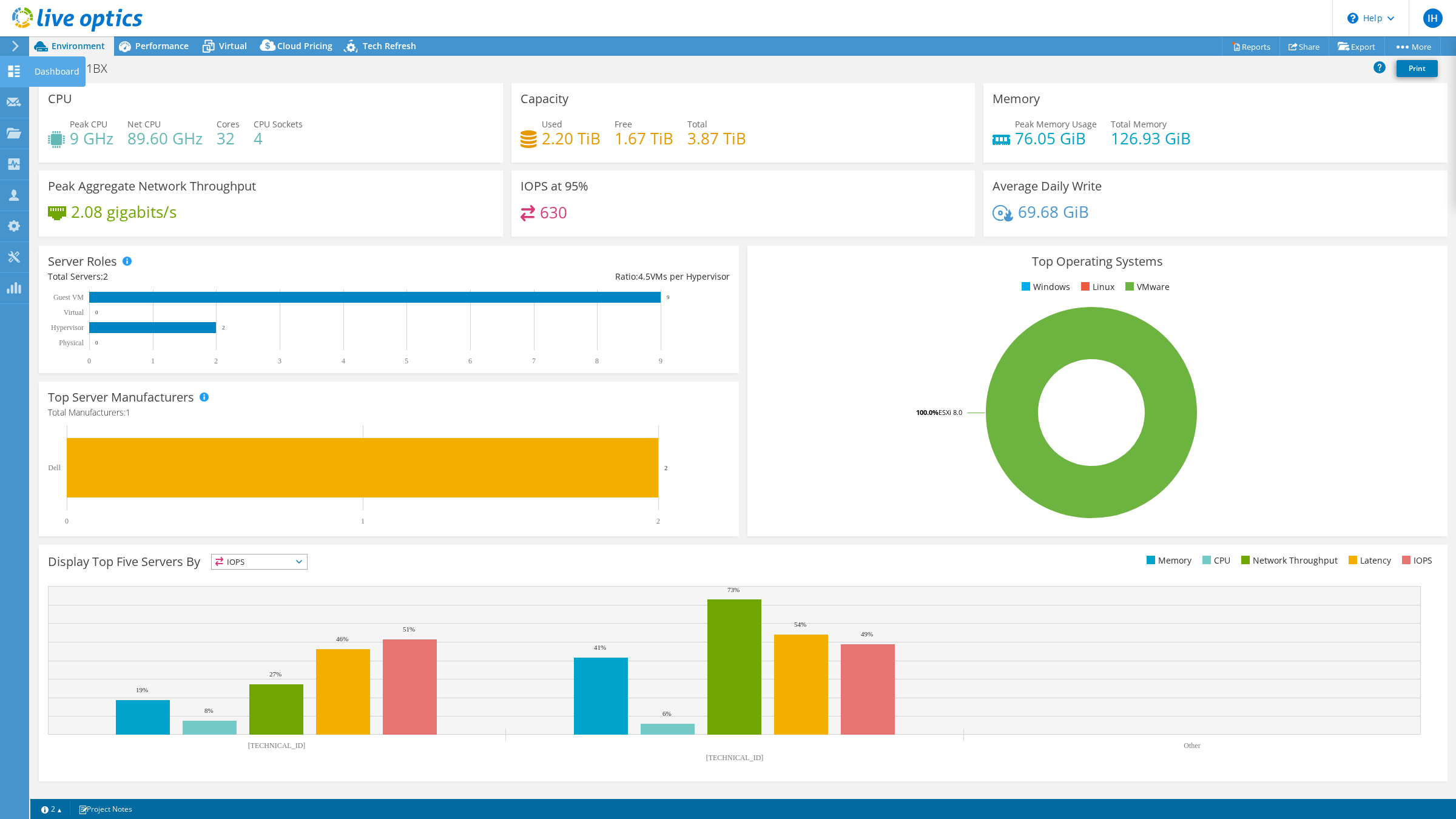
click at [15, 71] on icon at bounding box center [14, 71] width 15 height 12
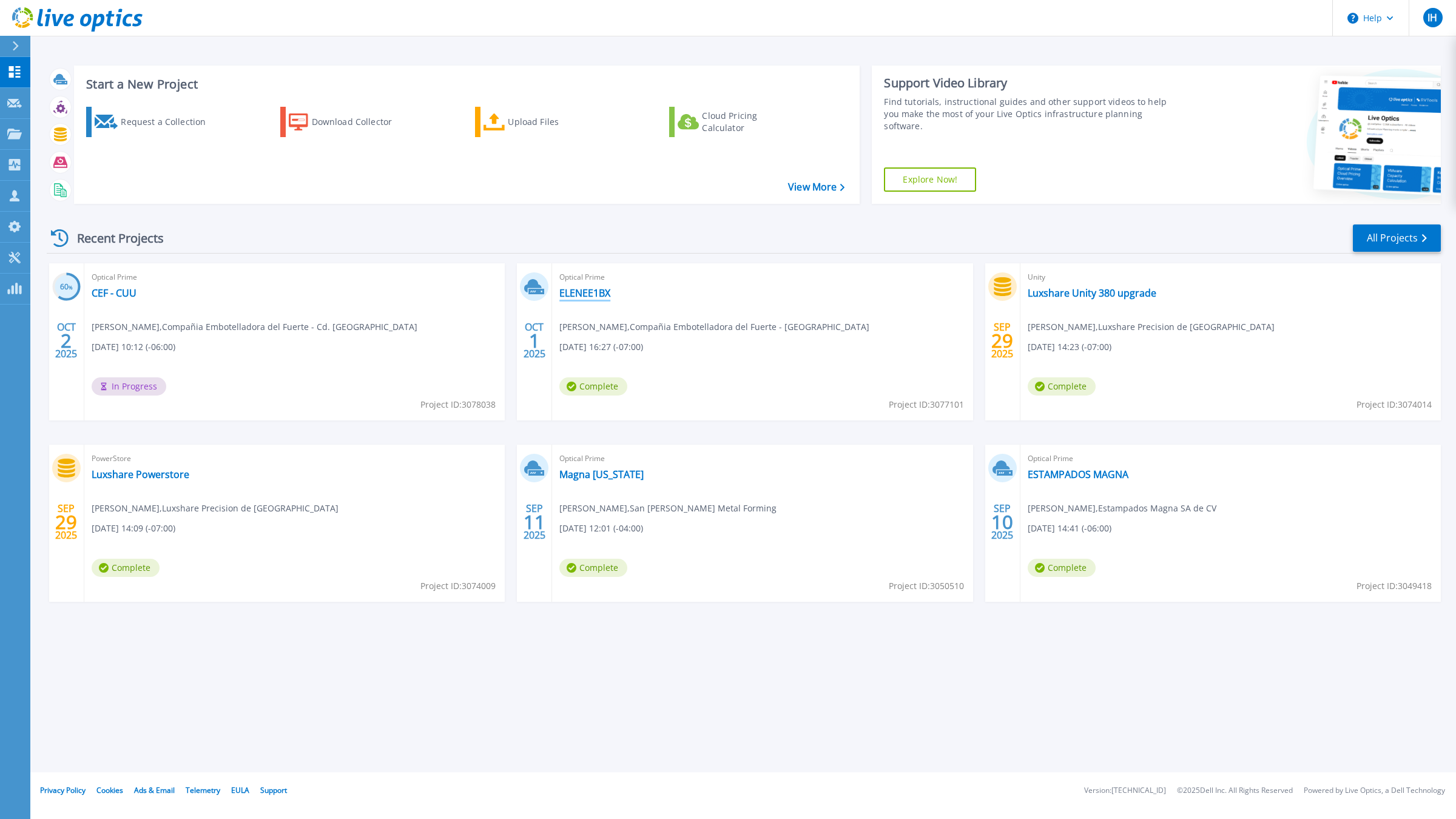
click at [596, 287] on link "ELENEE1BX" at bounding box center [585, 293] width 51 height 12
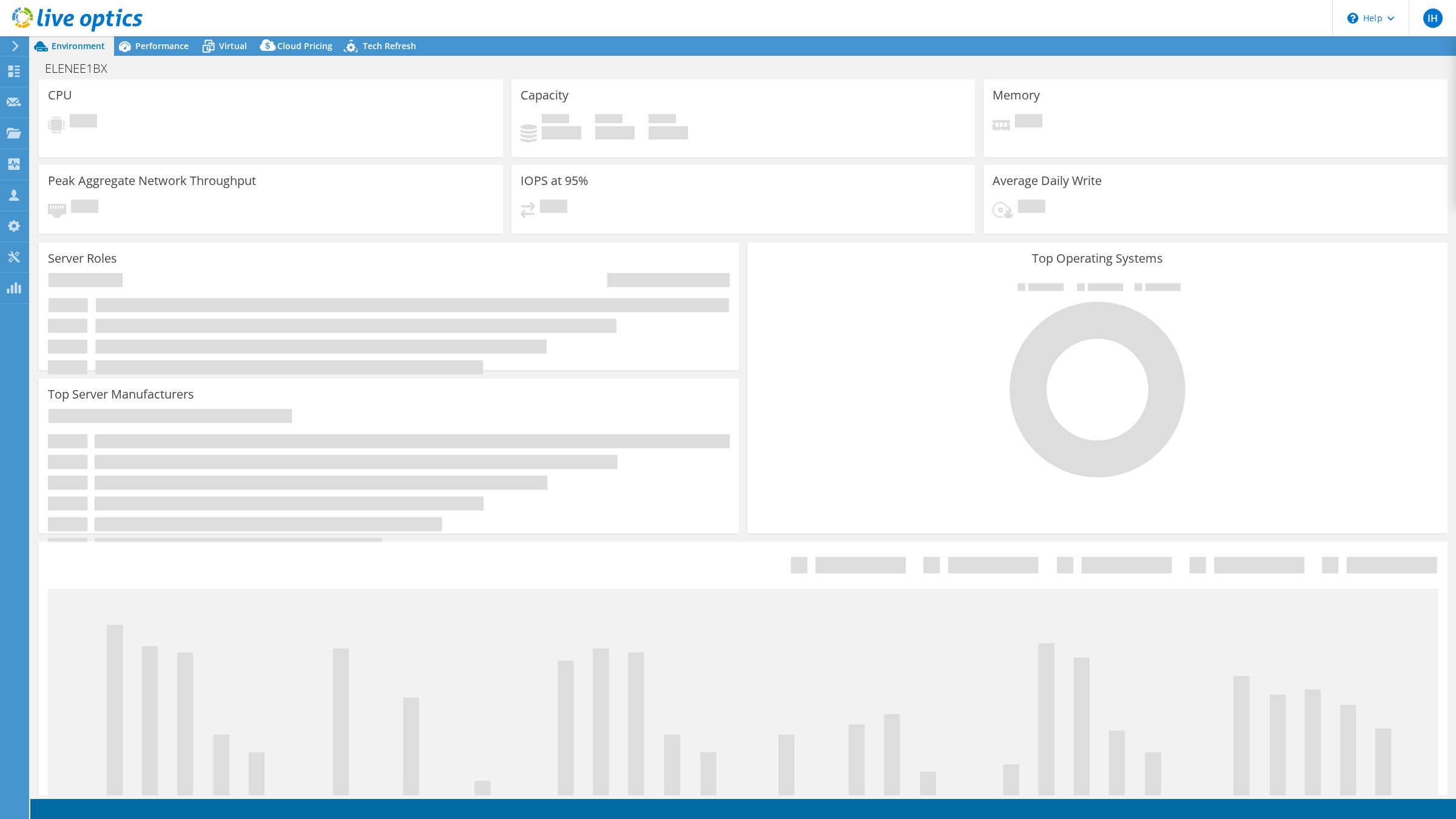
select select "USD"
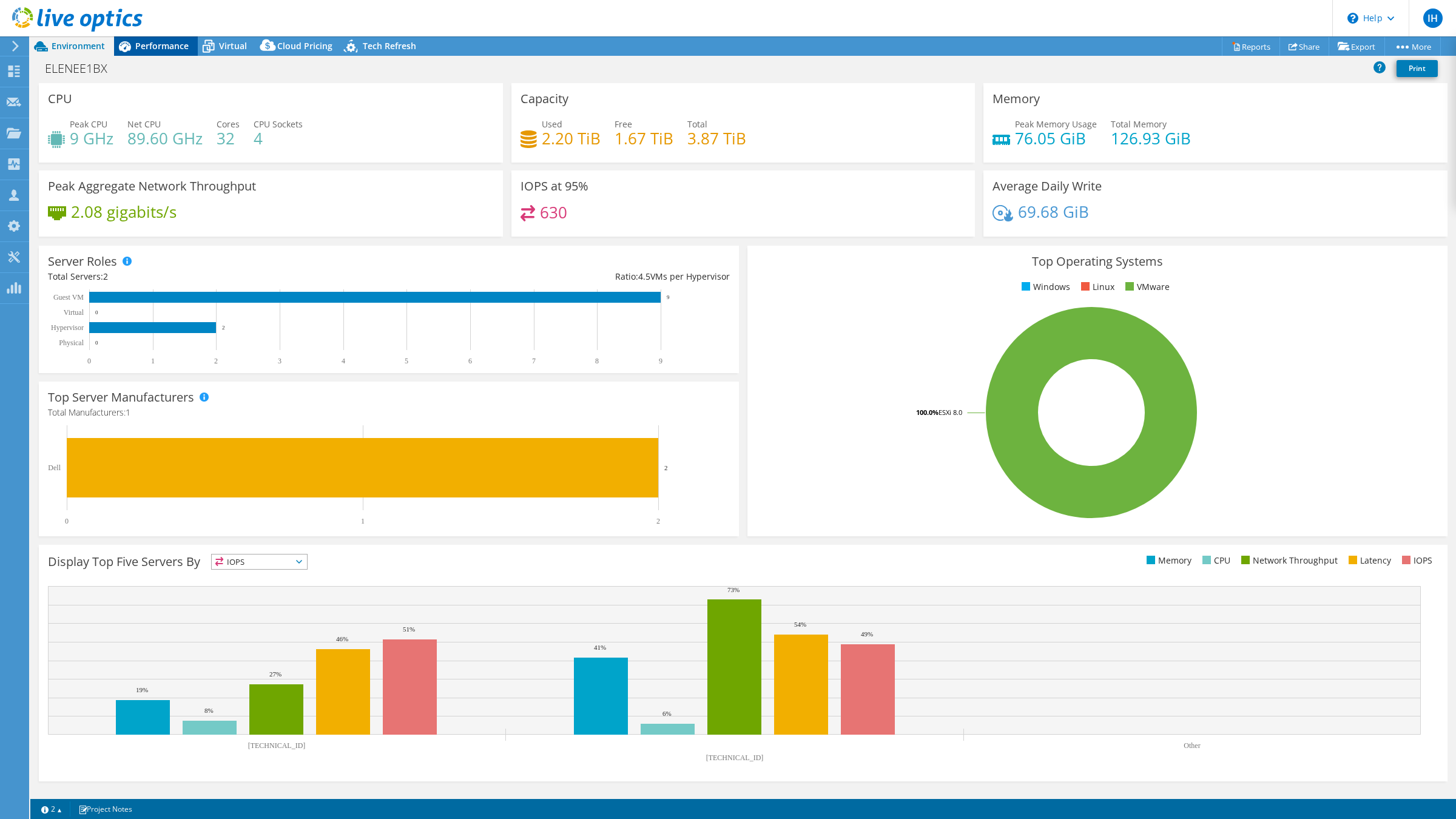
click at [170, 50] on span "Performance" at bounding box center [162, 46] width 54 height 12
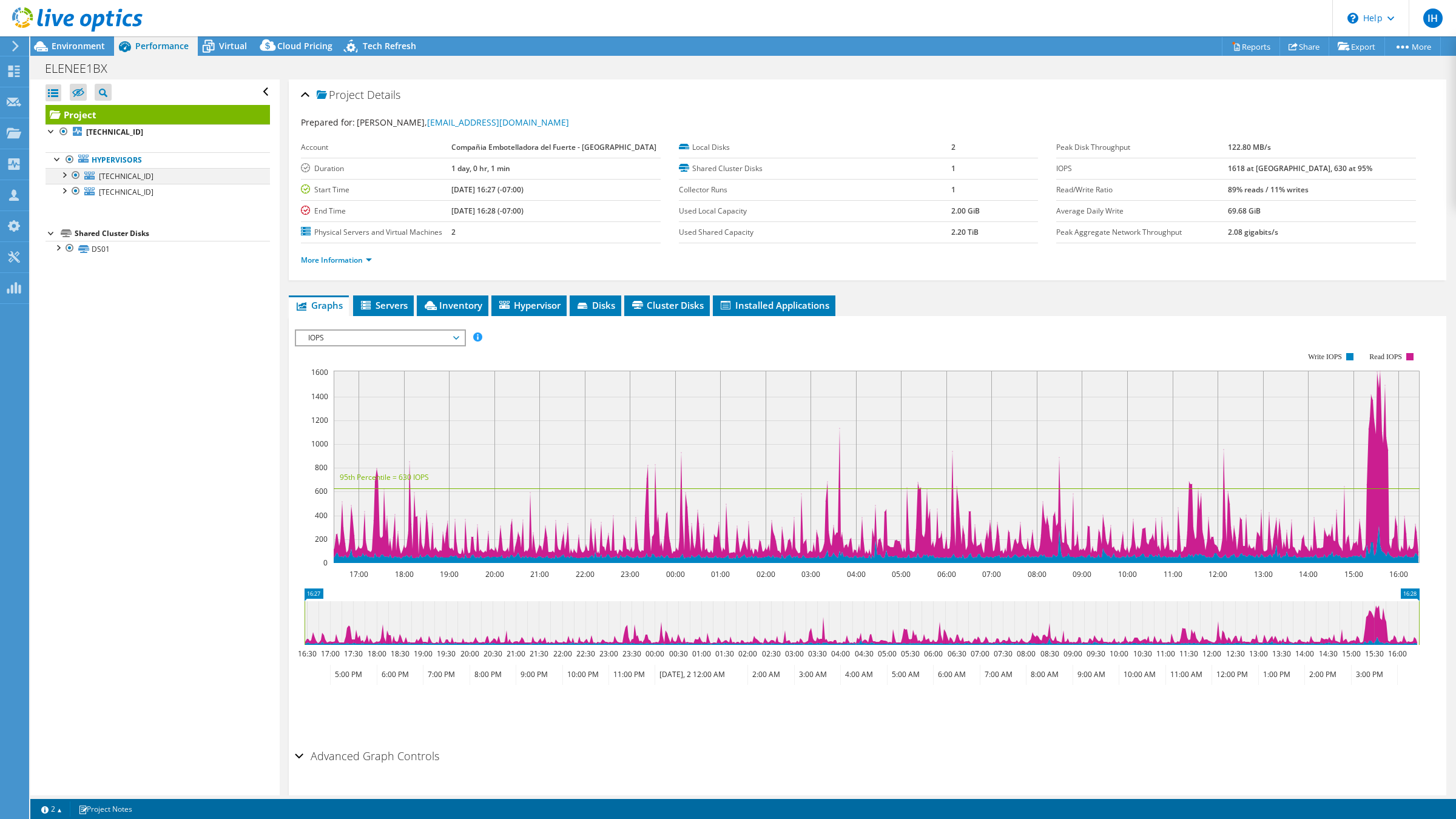
click at [64, 177] on div at bounding box center [64, 174] width 12 height 12
click at [63, 243] on div at bounding box center [64, 237] width 12 height 12
click at [395, 299] on span "Servers" at bounding box center [383, 304] width 49 height 12
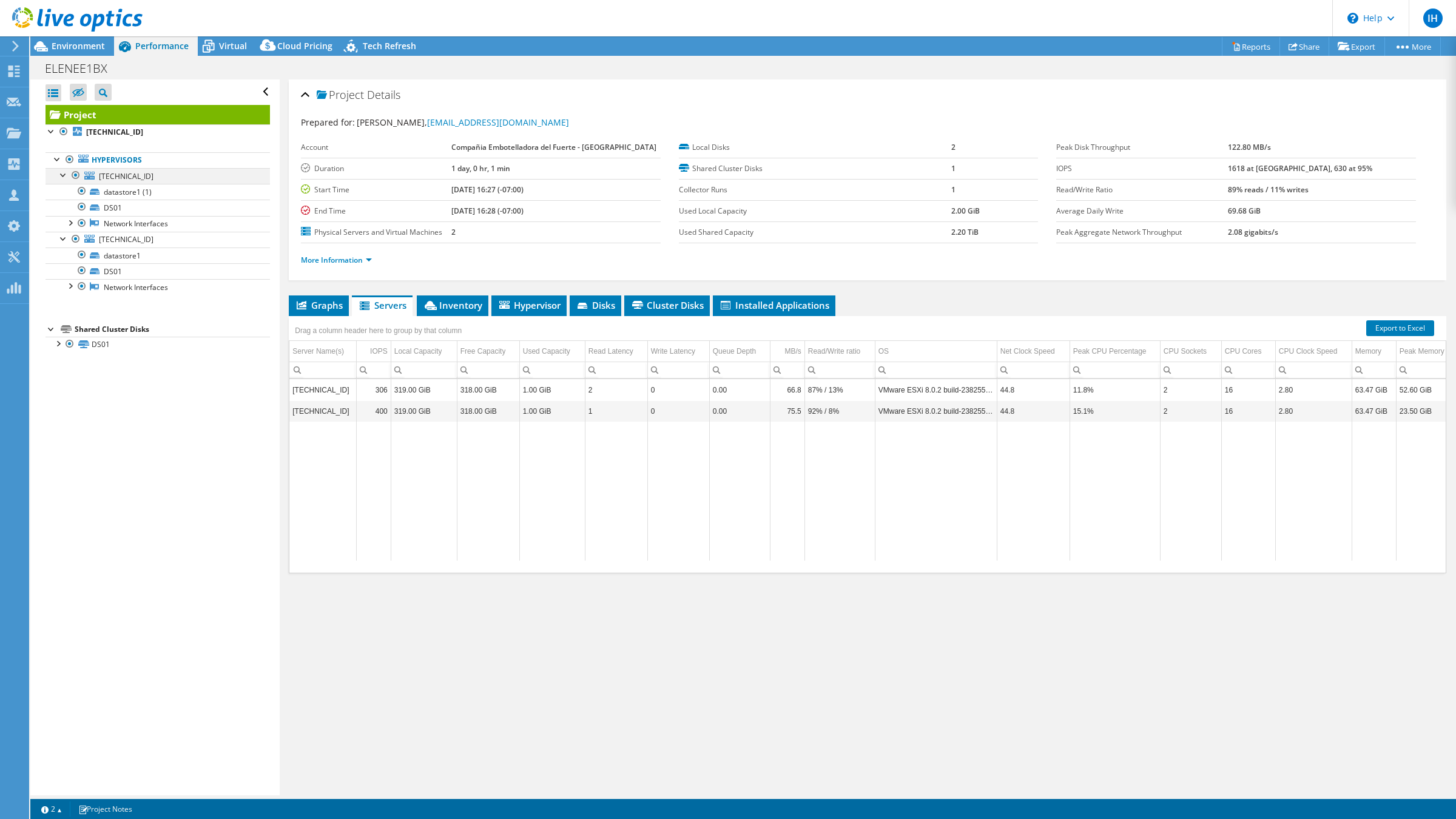
click at [65, 176] on div at bounding box center [64, 174] width 12 height 12
click at [60, 184] on div at bounding box center [64, 189] width 12 height 12
click at [106, 160] on link "Hypervisors" at bounding box center [157, 160] width 224 height 16
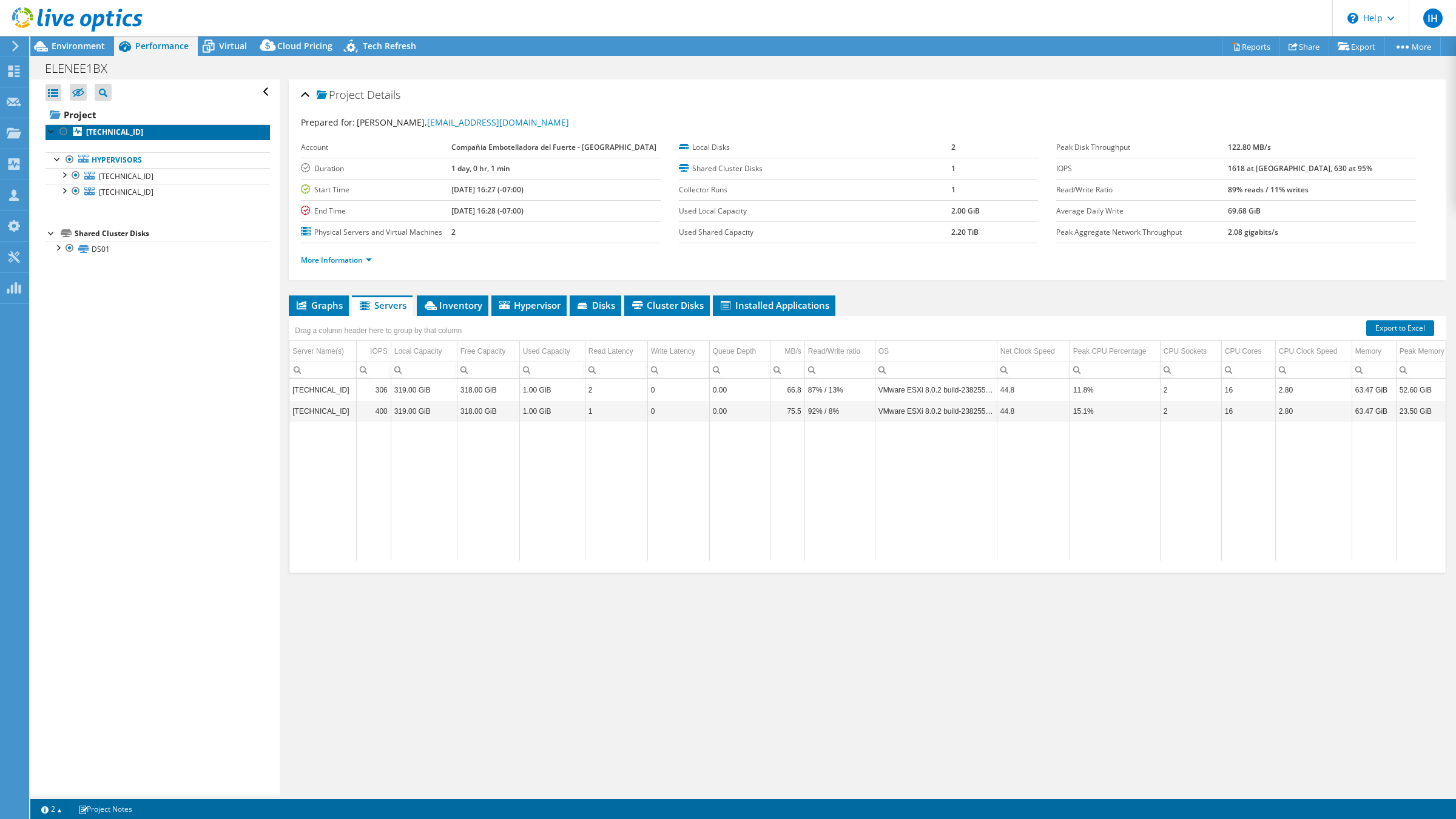
click at [94, 128] on b "10.21.0.20" at bounding box center [114, 132] width 57 height 10
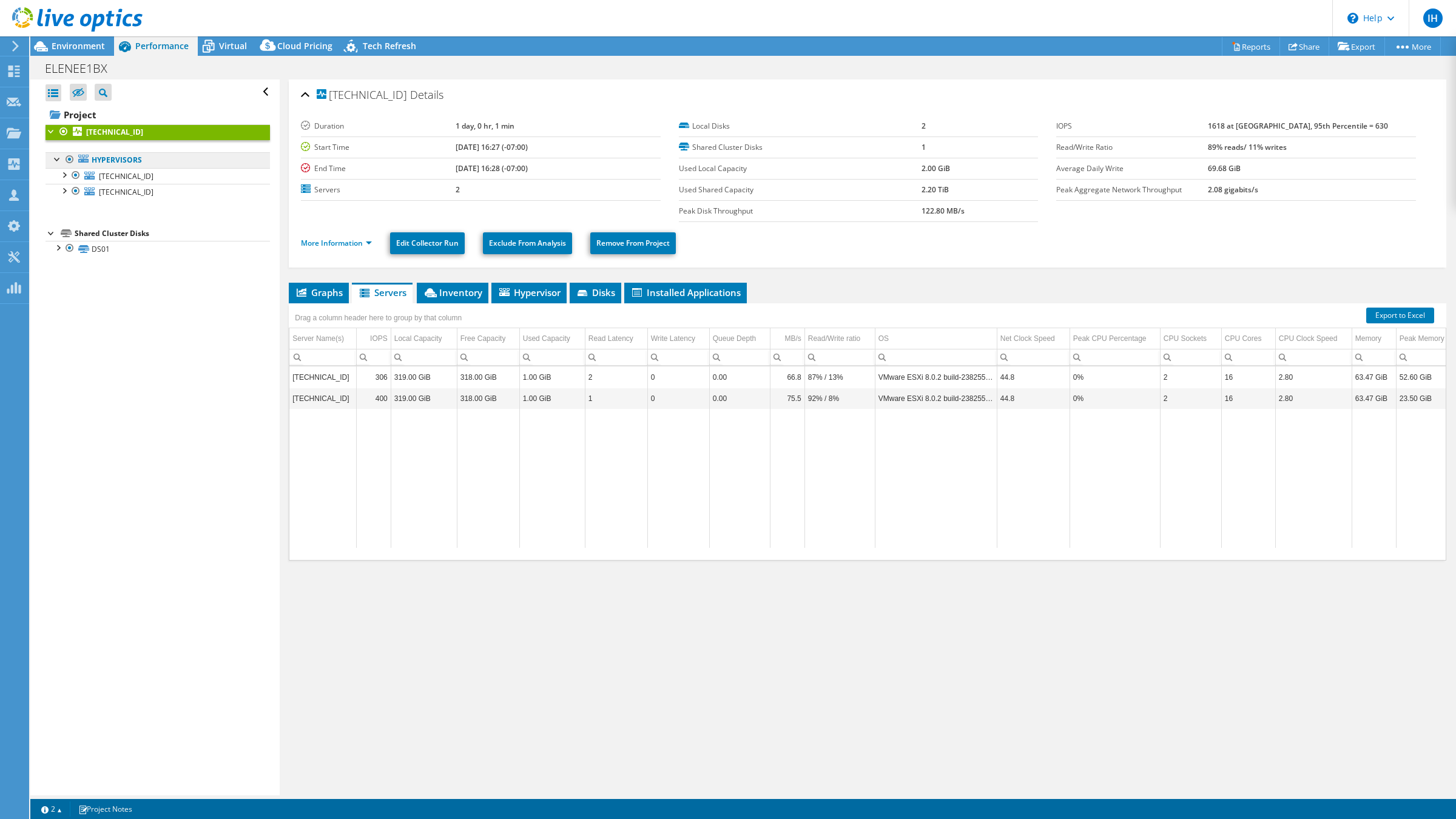
click at [103, 163] on link "Hypervisors" at bounding box center [157, 160] width 224 height 16
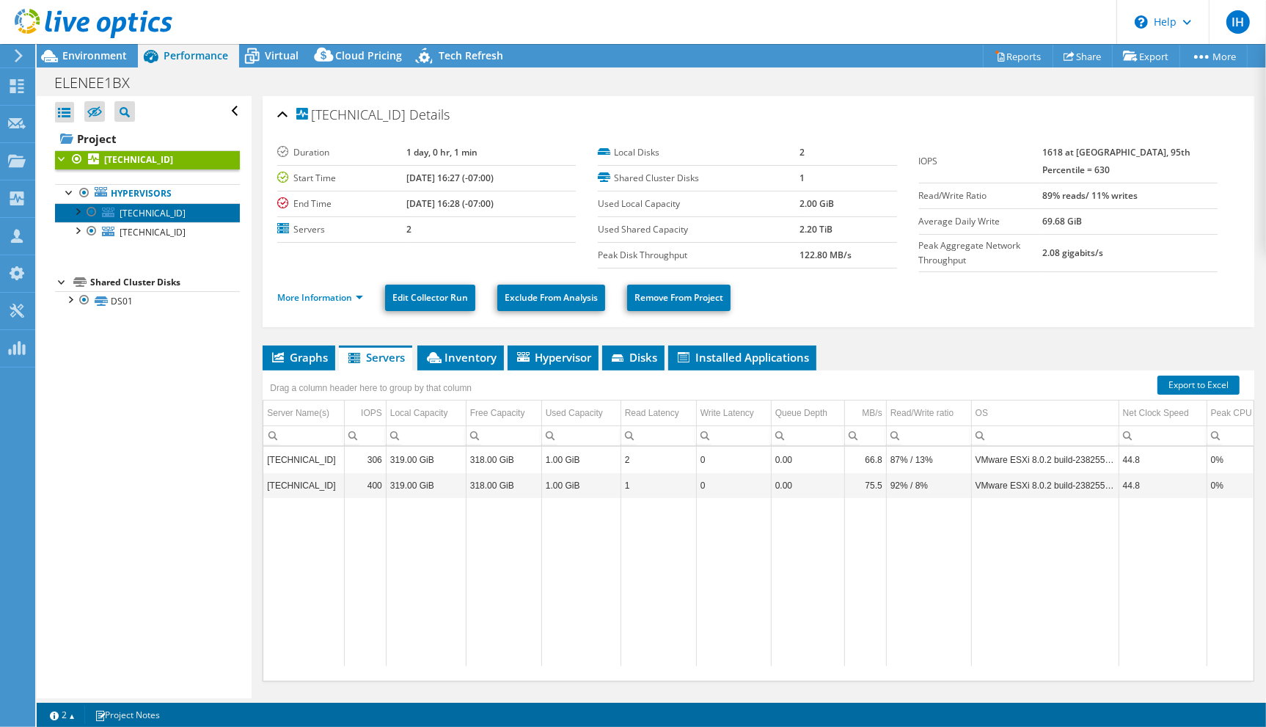
click at [153, 220] on link "10.21.0.20" at bounding box center [147, 212] width 185 height 19
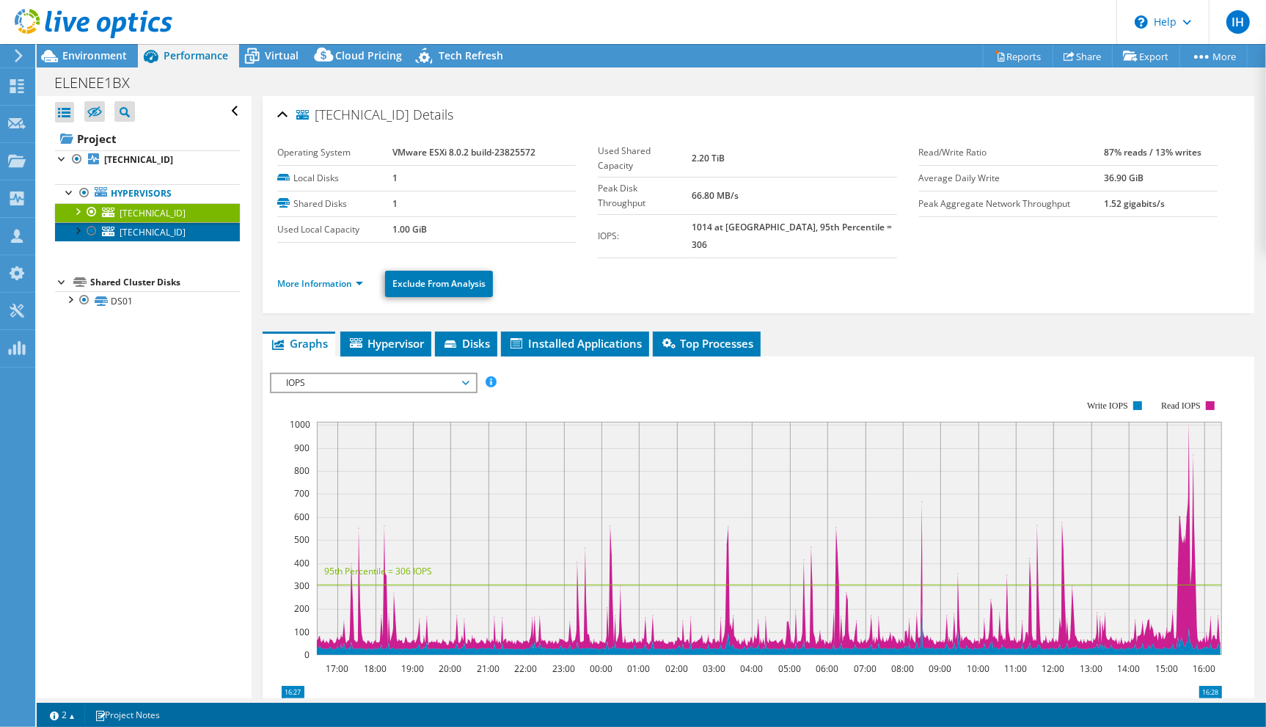
click at [155, 240] on link "10.21.0.19" at bounding box center [147, 231] width 185 height 19
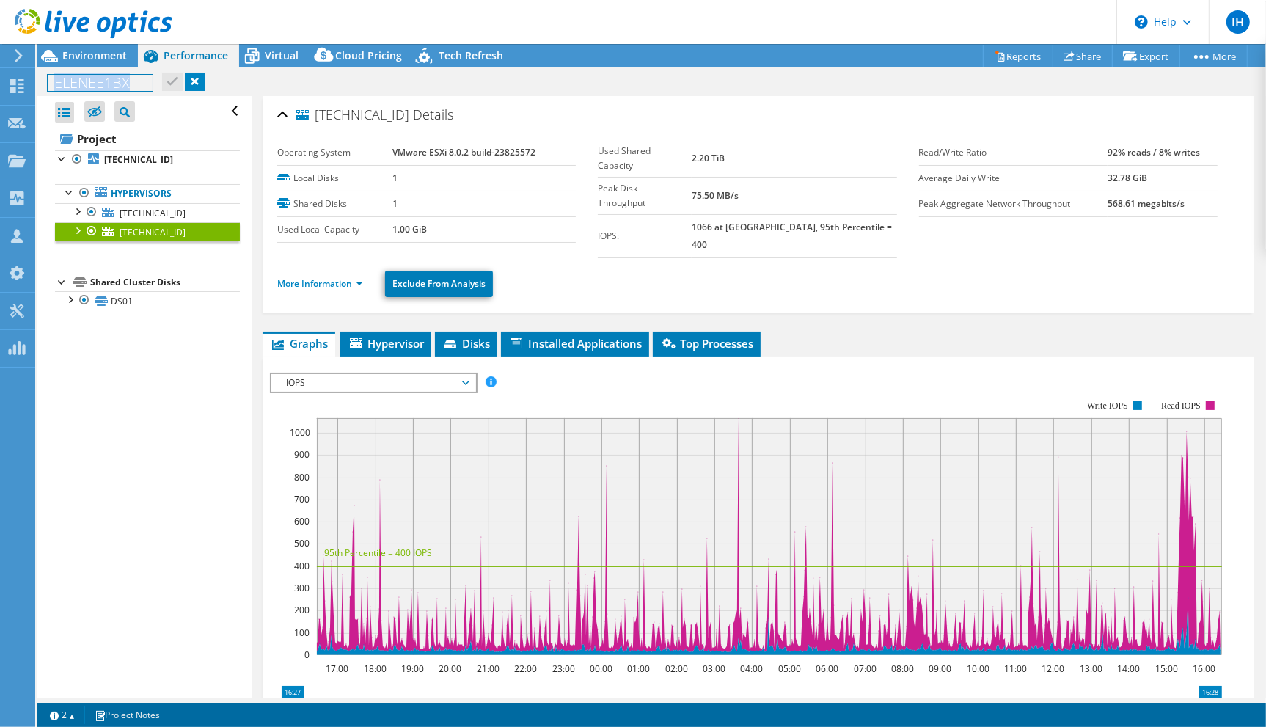
drag, startPoint x: 51, startPoint y: 85, endPoint x: 140, endPoint y: 84, distance: 89.5
click at [140, 84] on h1 "ELENEE1BX" at bounding box center [100, 83] width 105 height 16
click at [95, 59] on span "Environment" at bounding box center [94, 55] width 65 height 14
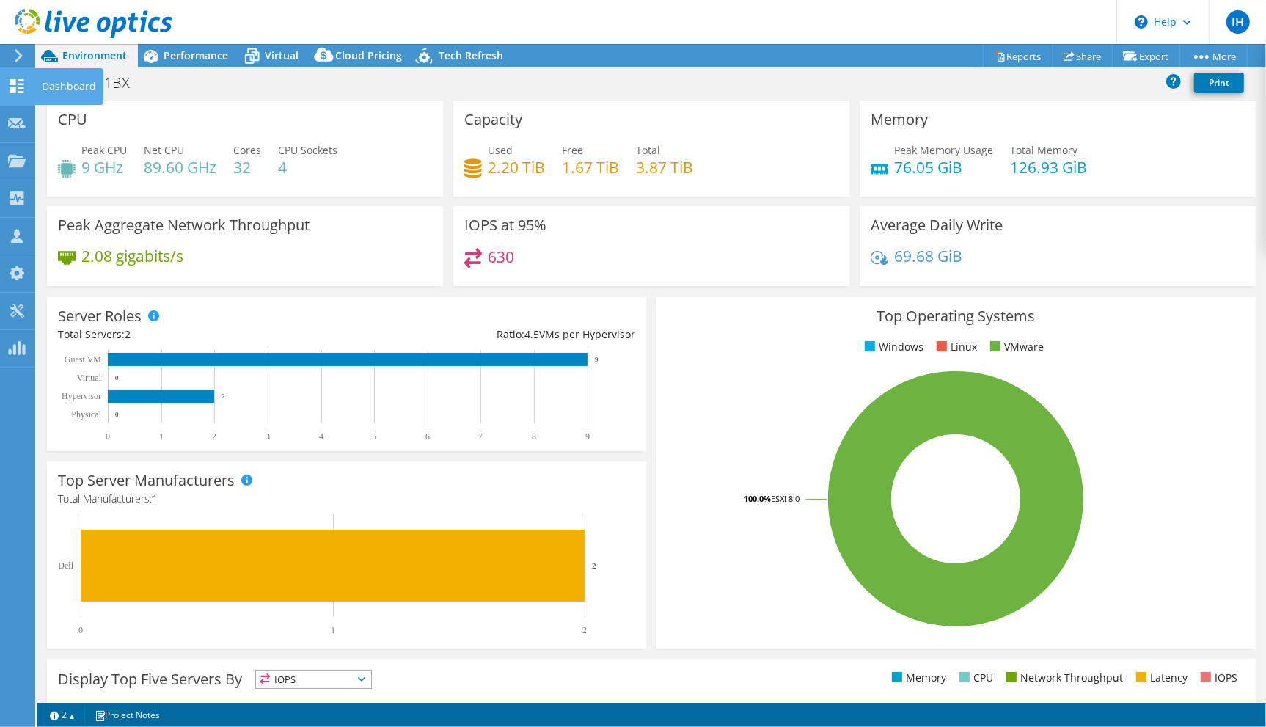
click at [18, 84] on use at bounding box center [17, 86] width 14 height 14
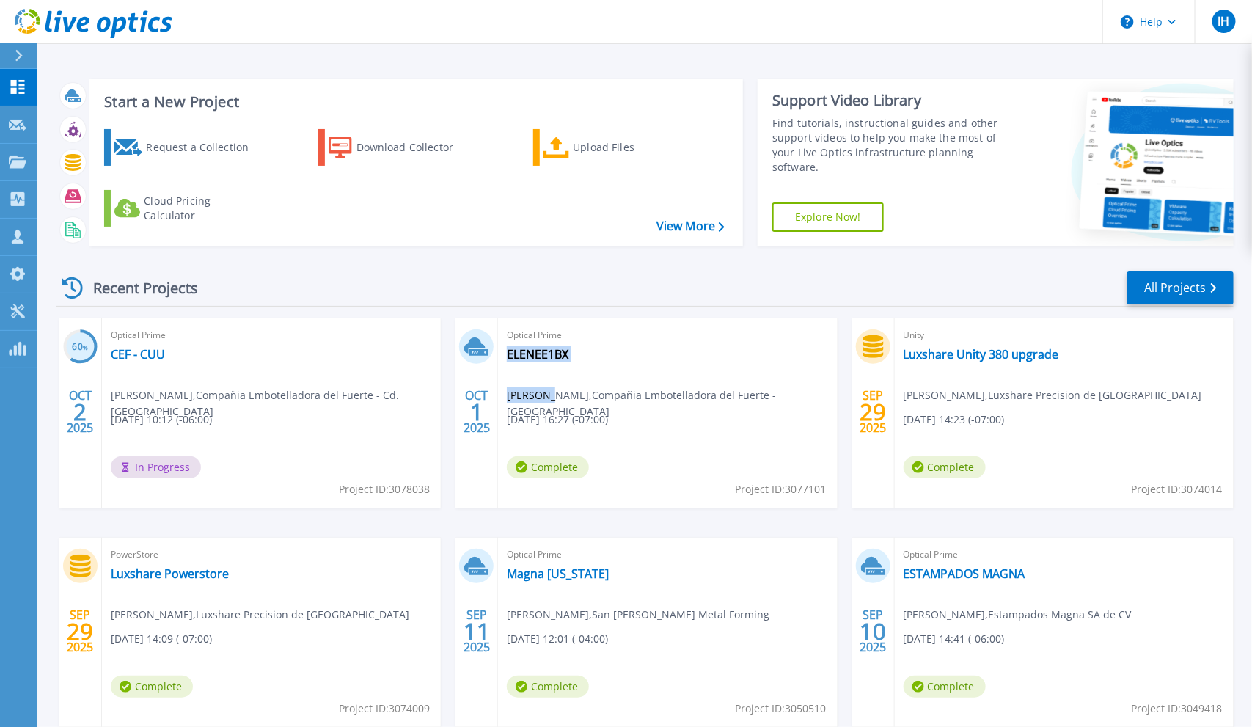
drag, startPoint x: 560, startPoint y: 400, endPoint x: 642, endPoint y: 407, distance: 82.4
click at [642, 407] on div "Optical Prime ELENEE1BX [PERSON_NAME] , Compañia Embotelladora del Fuerte - Los…" at bounding box center [667, 413] width 339 height 190
click at [668, 441] on div "Optical Prime ELENEE1BX [PERSON_NAME] , Compañia Embotelladora del Fuerte - Los…" at bounding box center [667, 413] width 339 height 190
click at [151, 353] on link "CEF - CUU" at bounding box center [138, 354] width 54 height 15
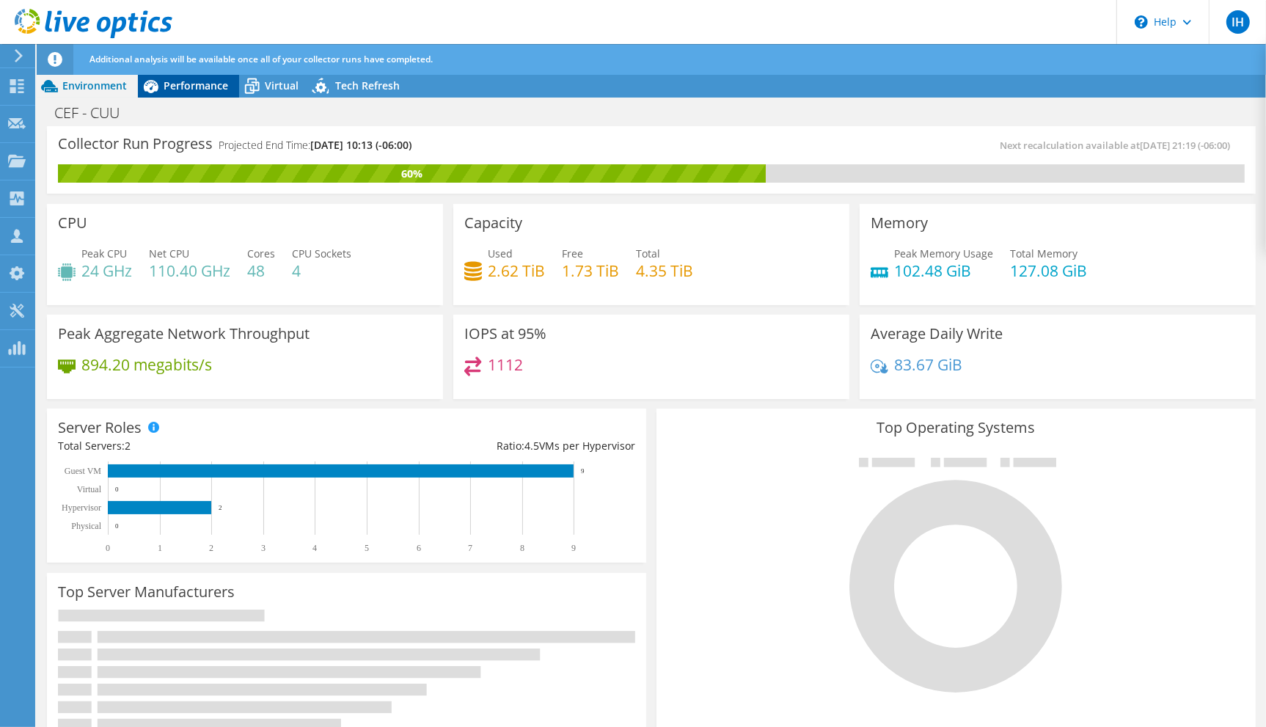
click at [182, 87] on span "Performance" at bounding box center [196, 85] width 65 height 14
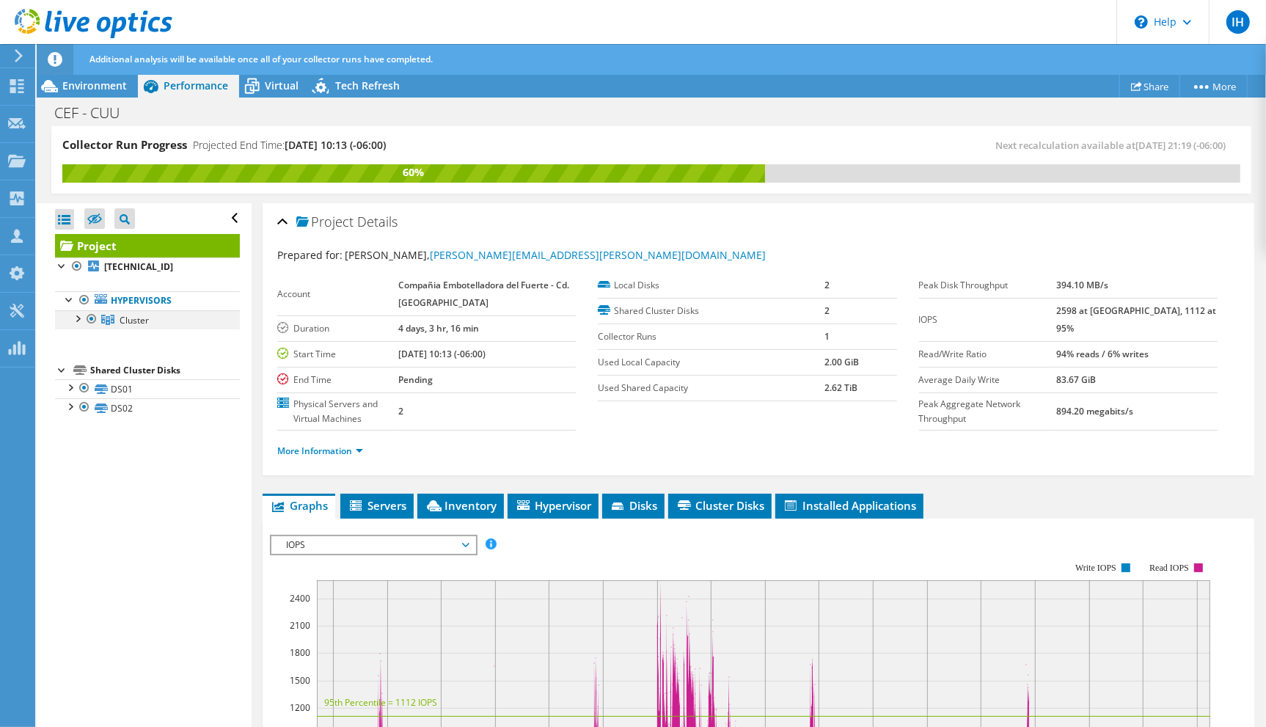
click at [76, 318] on div at bounding box center [77, 317] width 15 height 15
click at [84, 338] on div at bounding box center [84, 336] width 15 height 15
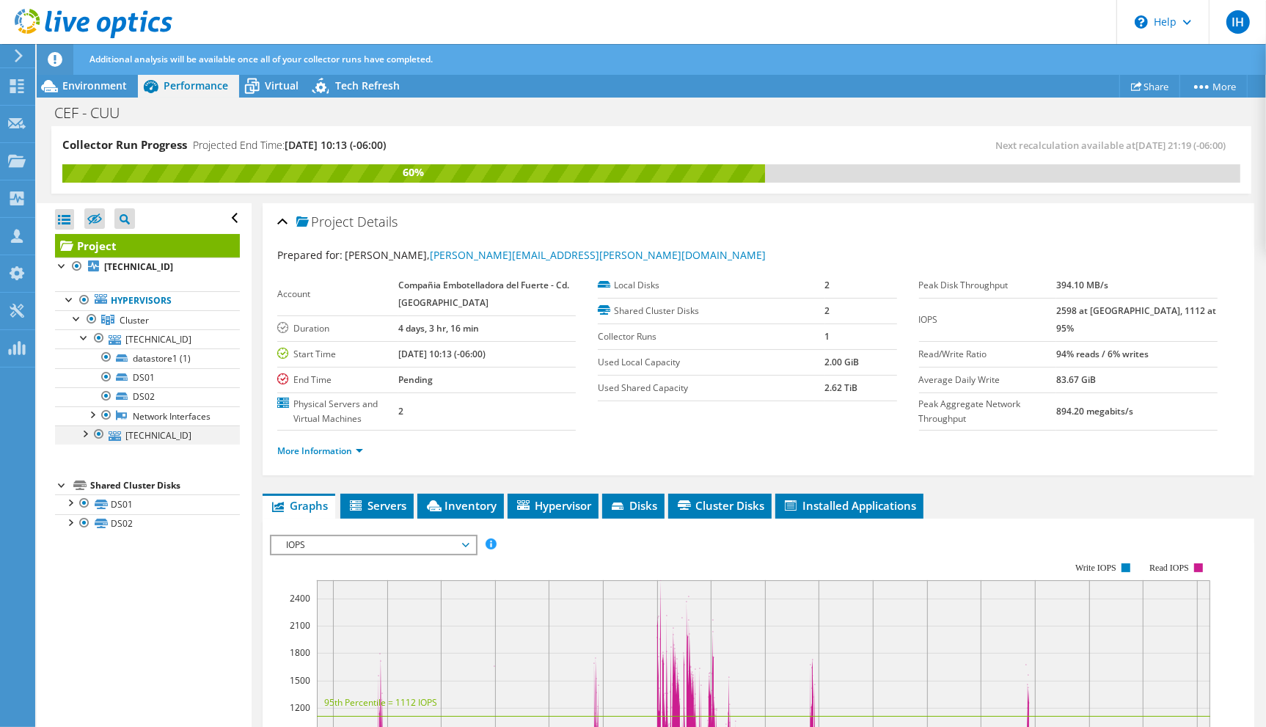
click at [81, 440] on div at bounding box center [84, 432] width 15 height 15
click at [78, 440] on div at bounding box center [84, 432] width 15 height 15
click at [78, 339] on div at bounding box center [84, 336] width 15 height 15
click at [203, 496] on div "Open All Close All Hide Excluded Nodes Project Tree Filter" at bounding box center [144, 465] width 214 height 525
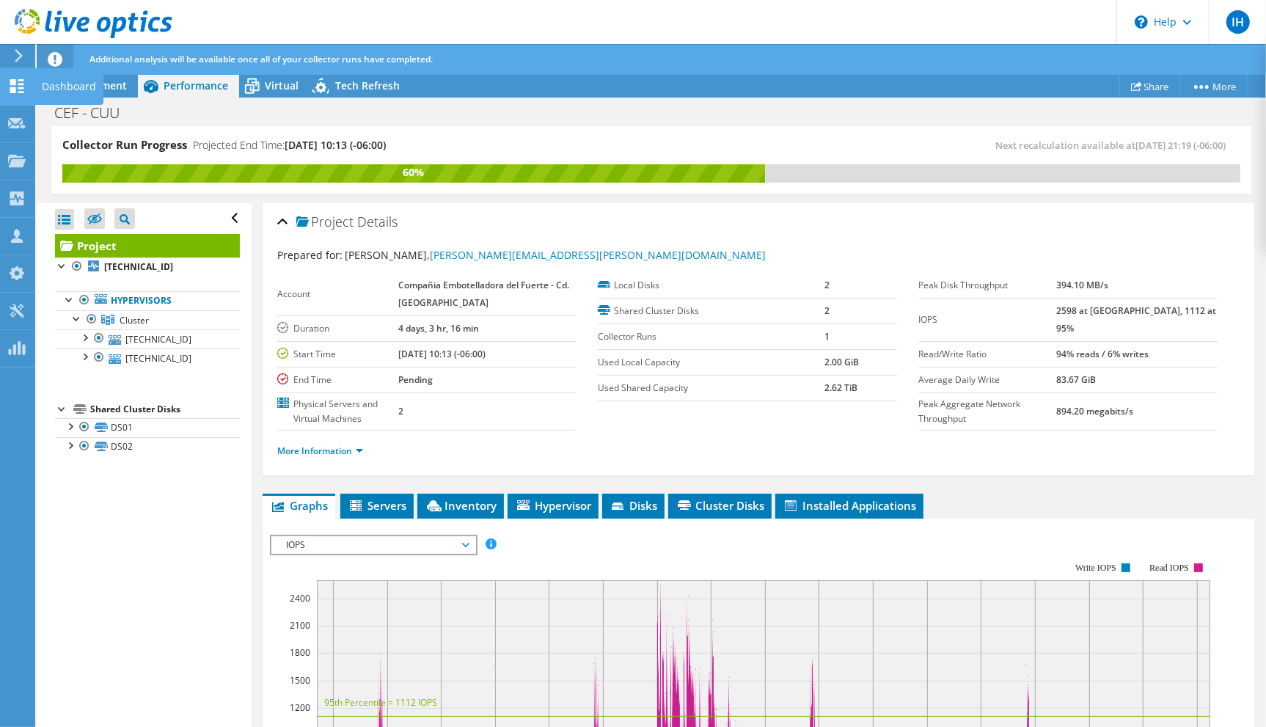
click at [13, 85] on icon at bounding box center [17, 86] width 18 height 14
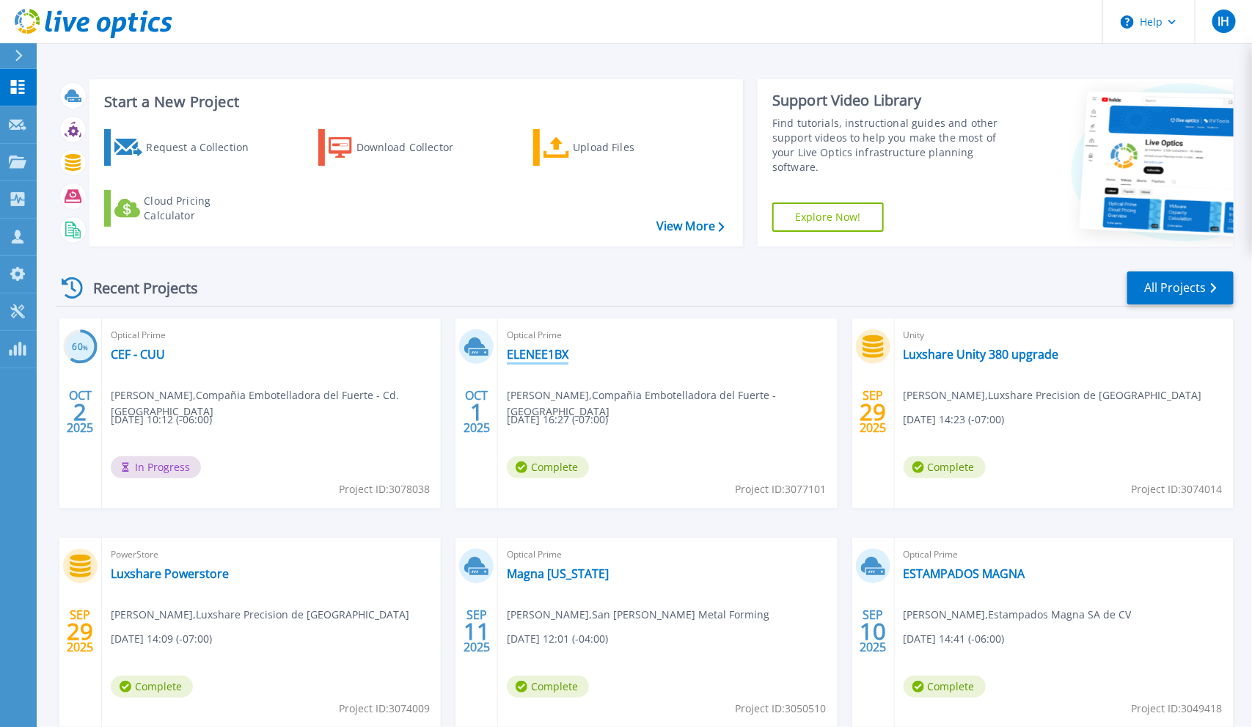
click at [546, 360] on link "ELENEE1BX" at bounding box center [538, 354] width 62 height 15
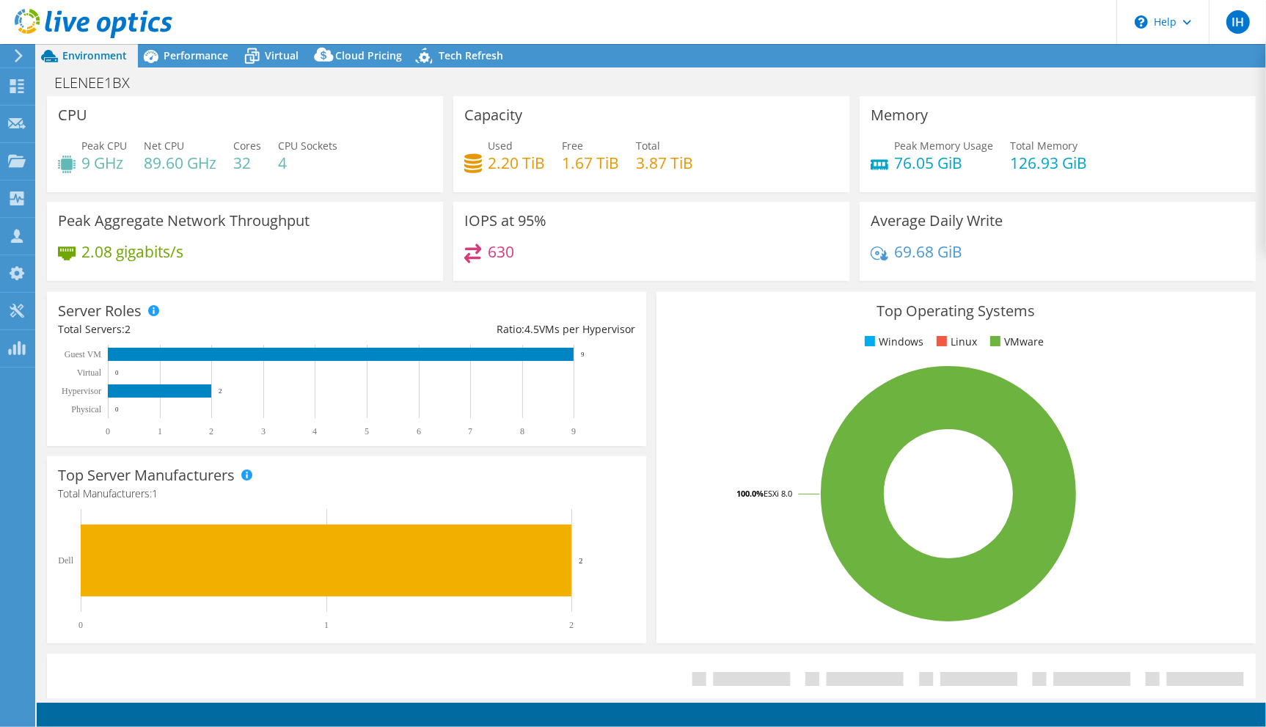
select select "USD"
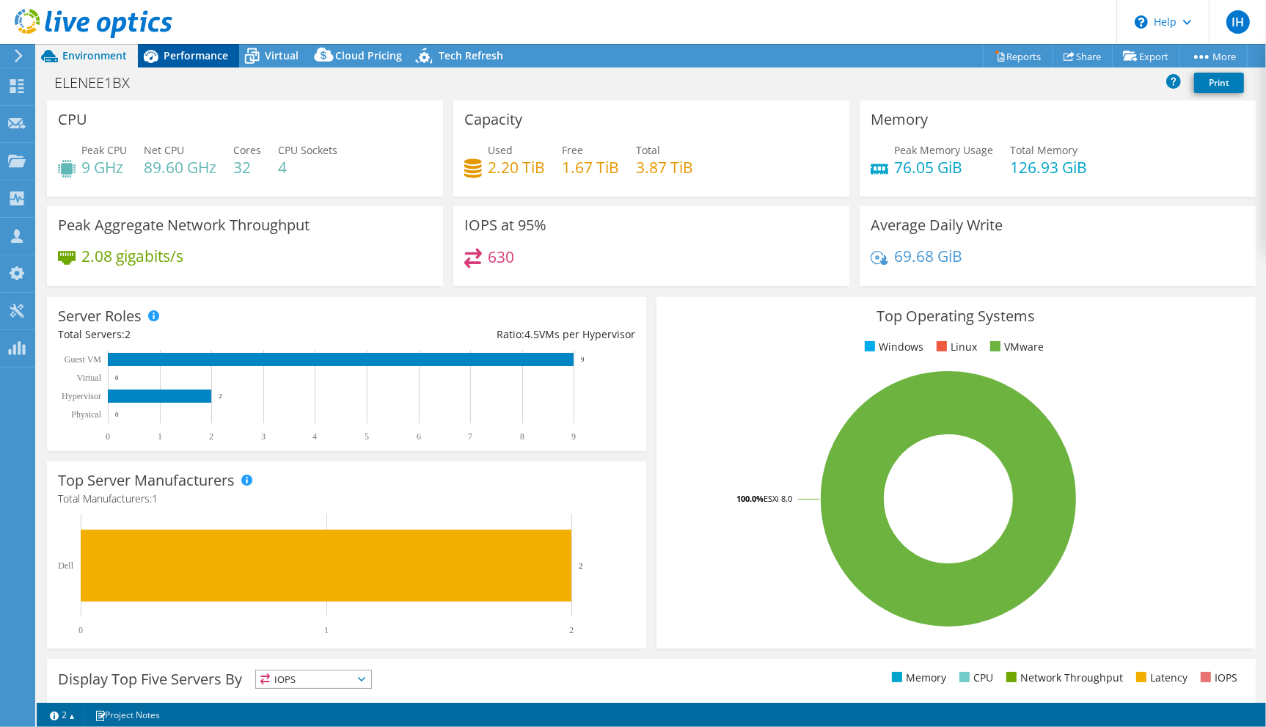
click at [183, 59] on span "Performance" at bounding box center [196, 55] width 65 height 14
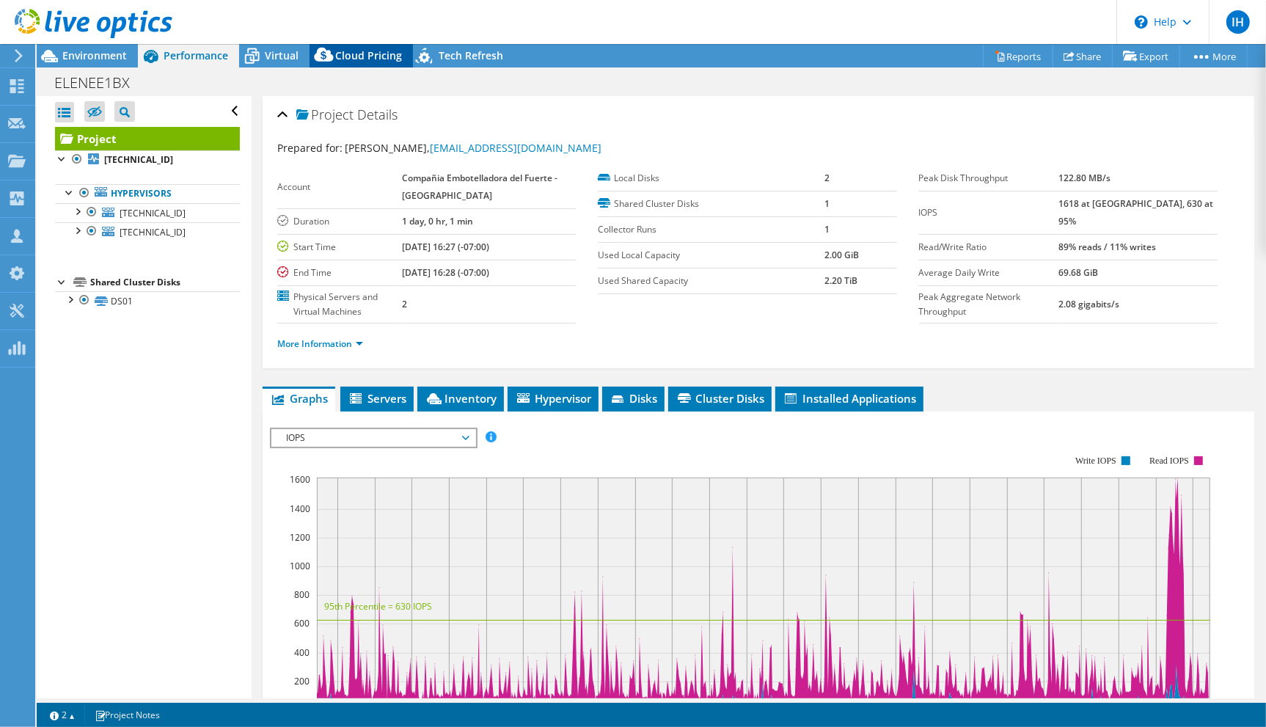
click at [314, 59] on icon at bounding box center [323, 55] width 19 height 14
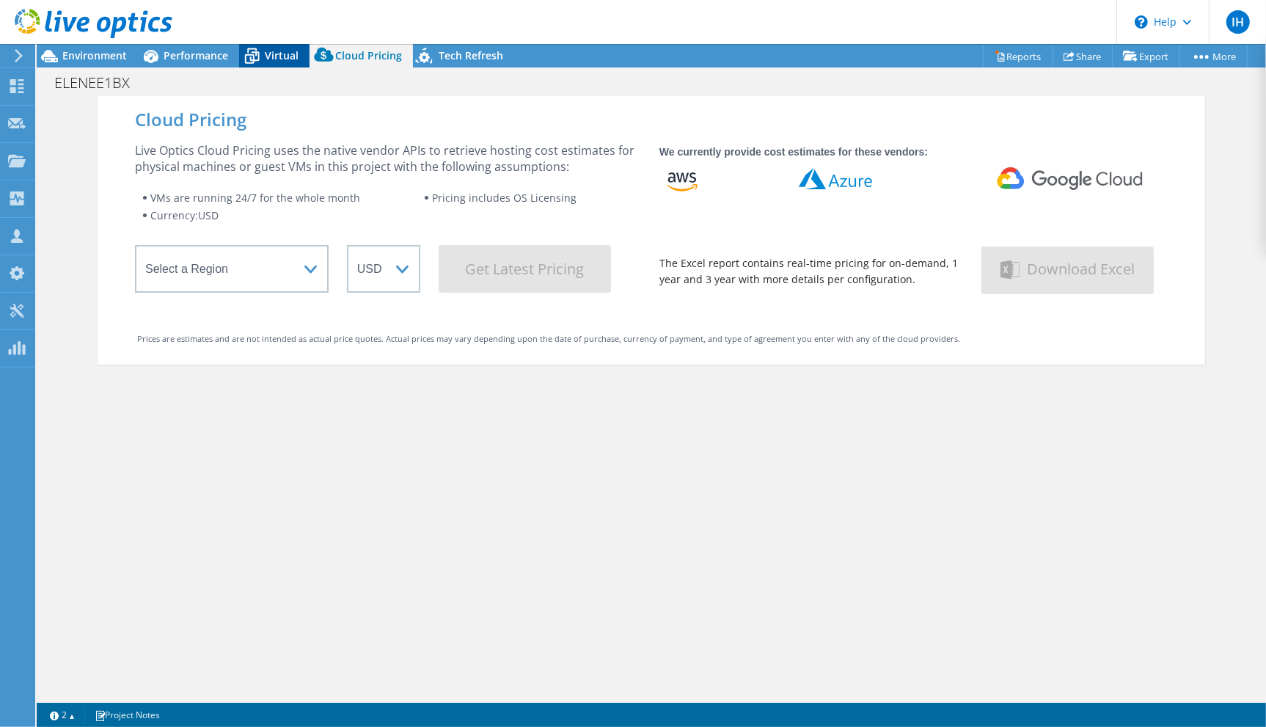
click at [285, 60] on span "Virtual" at bounding box center [282, 55] width 34 height 14
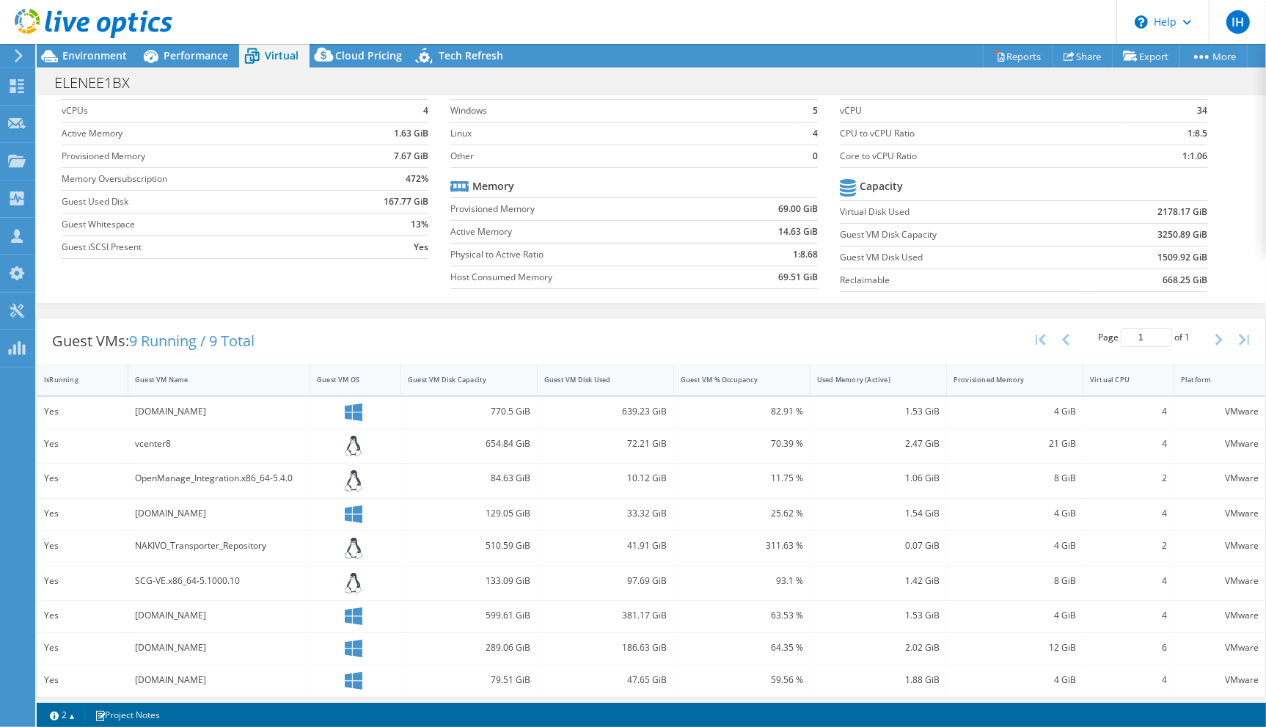
scroll to position [76, 0]
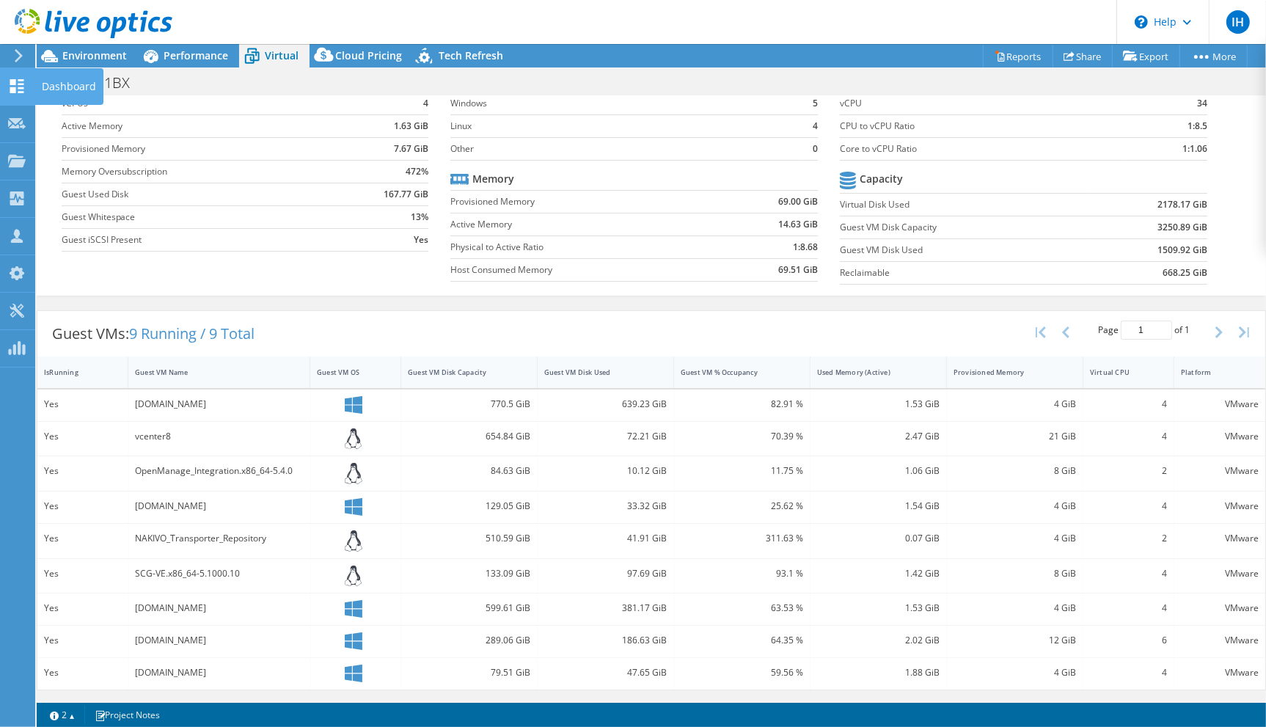
click at [20, 82] on use at bounding box center [17, 86] width 14 height 14
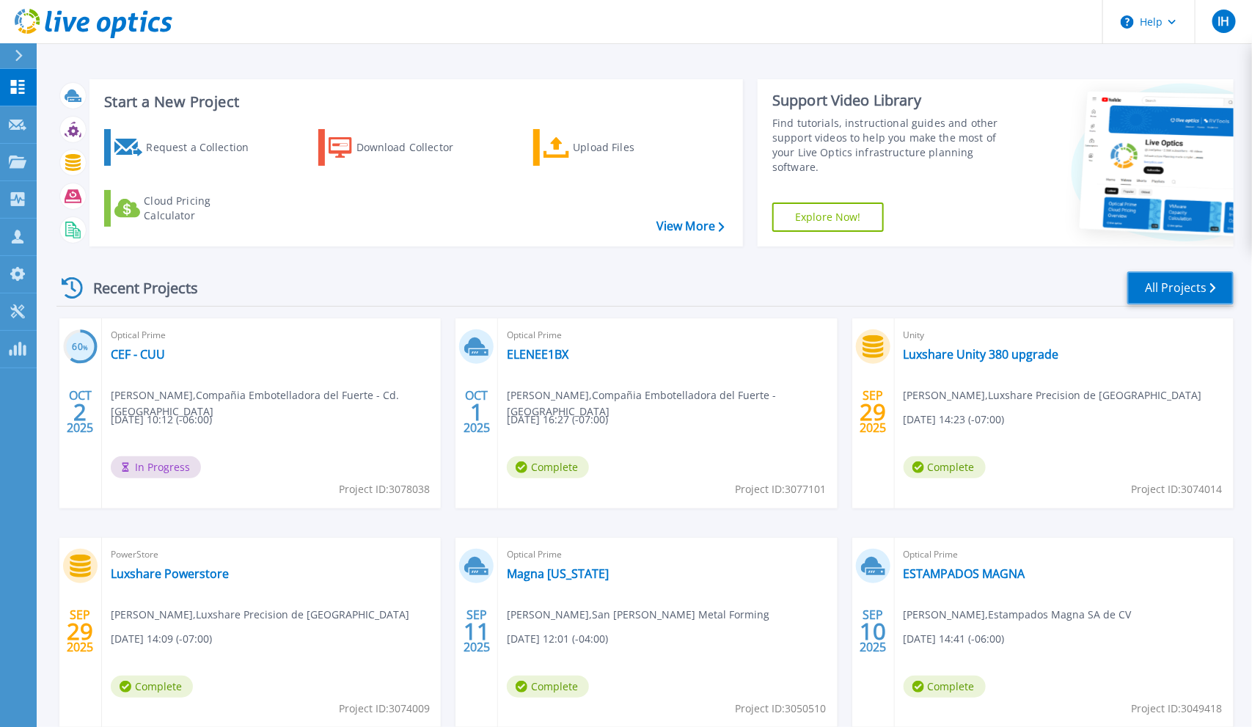
click at [1183, 294] on link "All Projects" at bounding box center [1180, 287] width 106 height 33
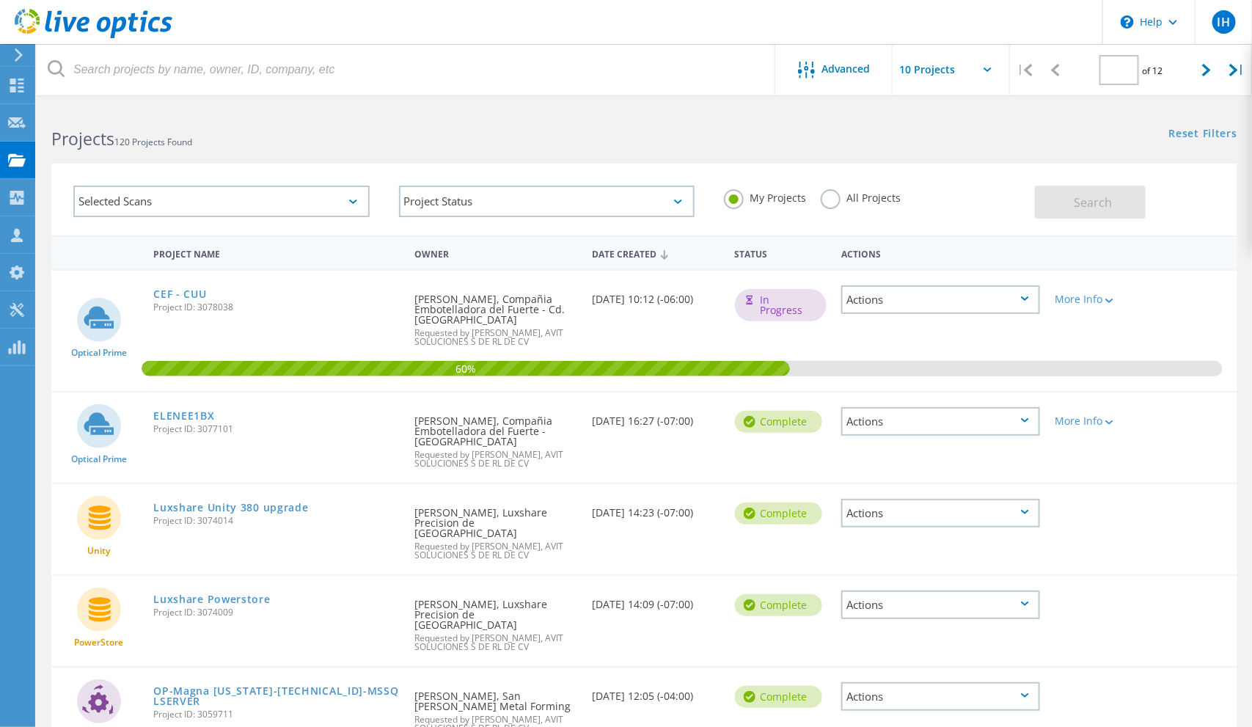
type input "1"
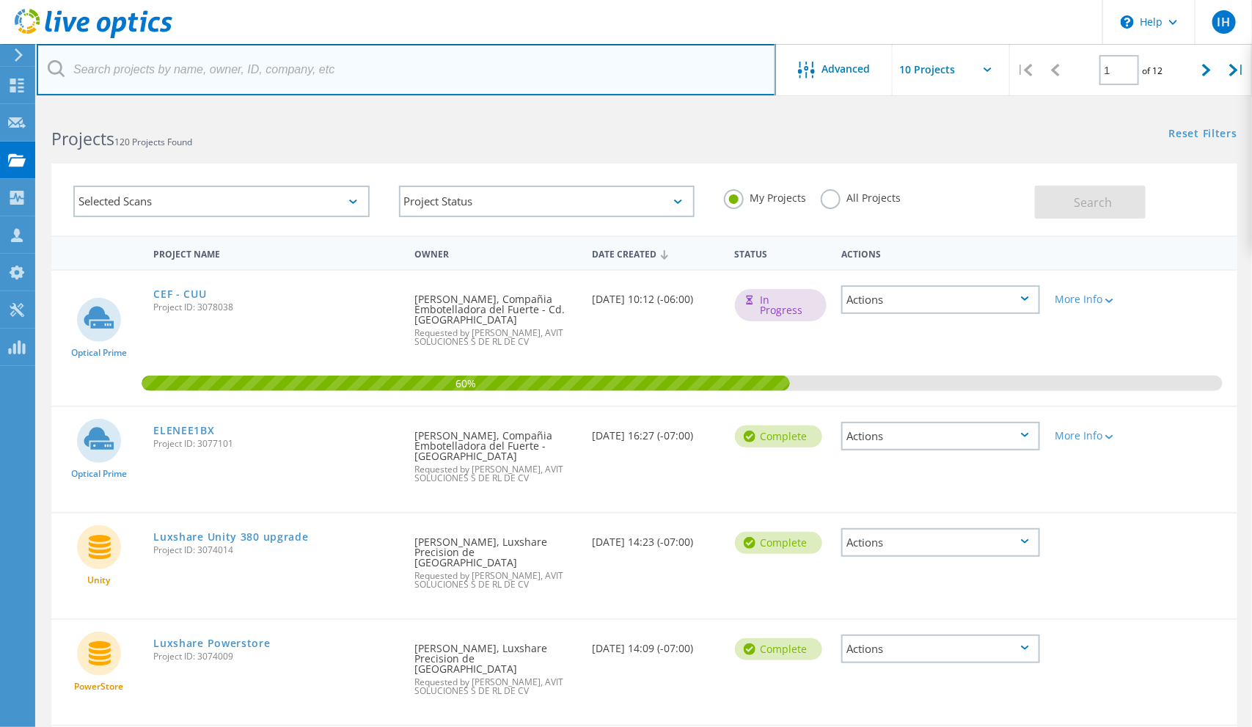
click at [280, 70] on input "text" at bounding box center [406, 69] width 739 height 51
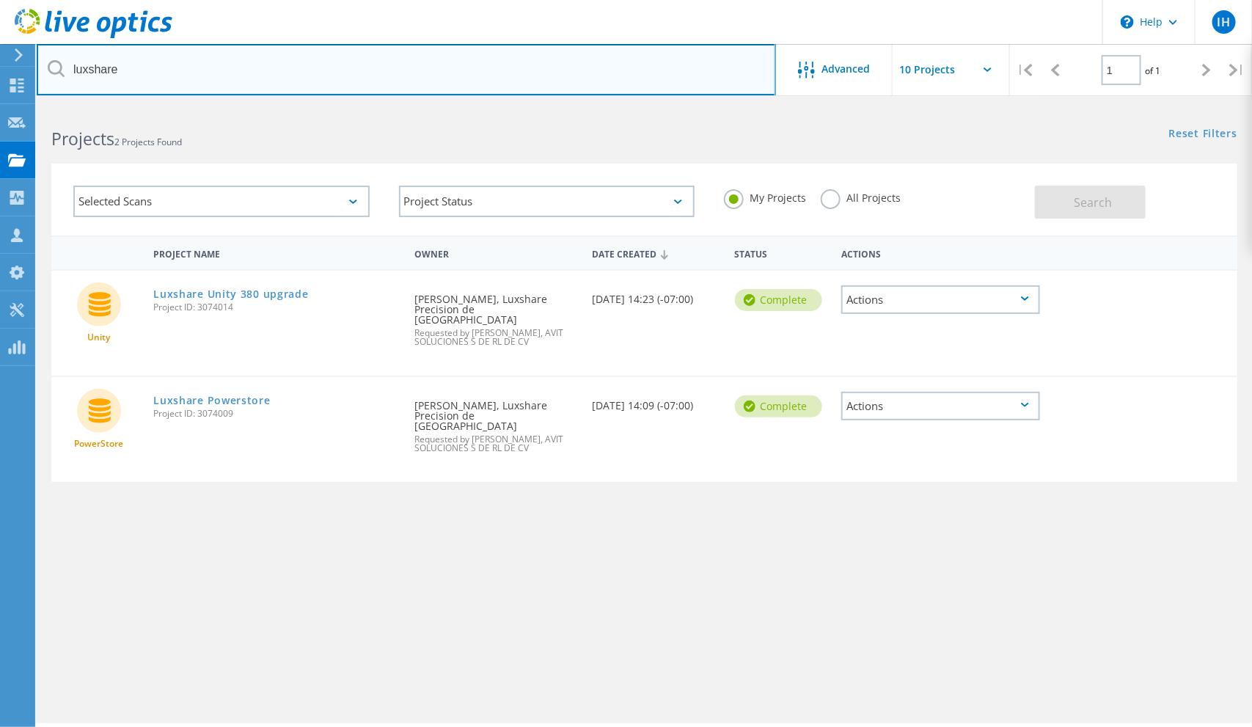
drag, startPoint x: 161, startPoint y: 69, endPoint x: -180, endPoint y: 76, distance: 341.0
click at [0, 76] on html "\n Help Explore Helpful Articles Contact Support IH Channel Partner [PERSON_NAM…" at bounding box center [626, 383] width 1252 height 767
type input "bose"
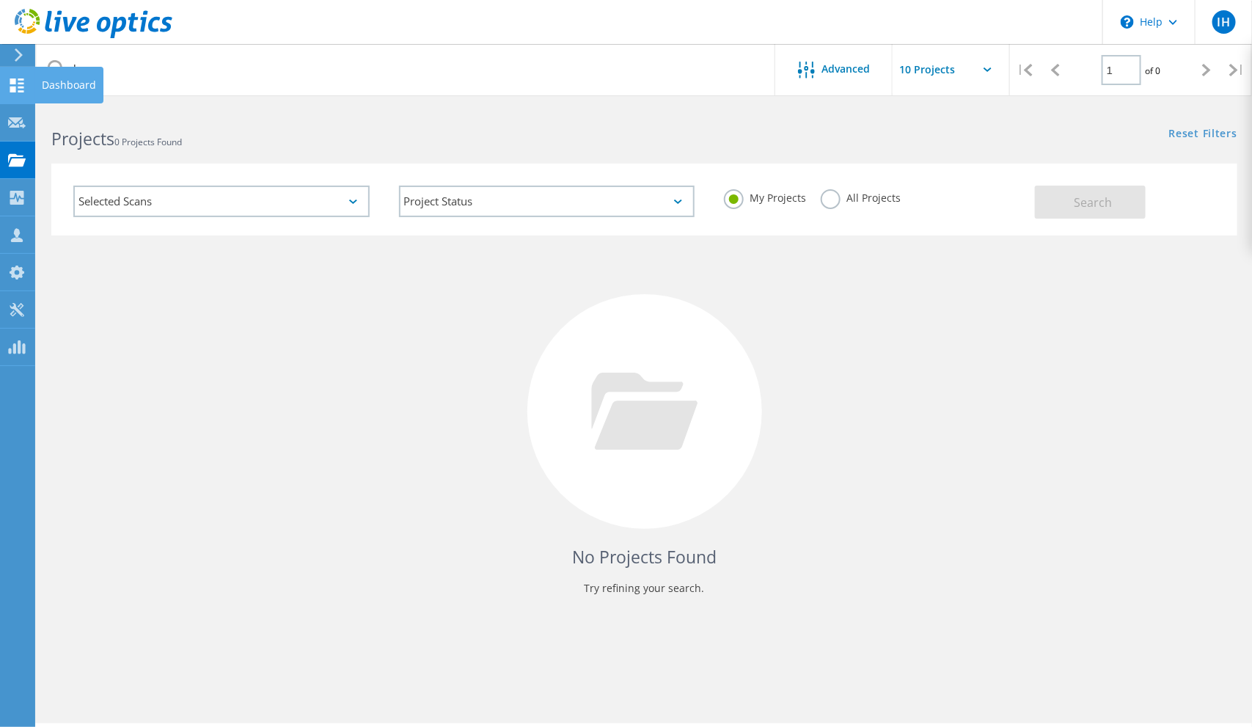
click at [23, 84] on icon at bounding box center [17, 85] width 18 height 14
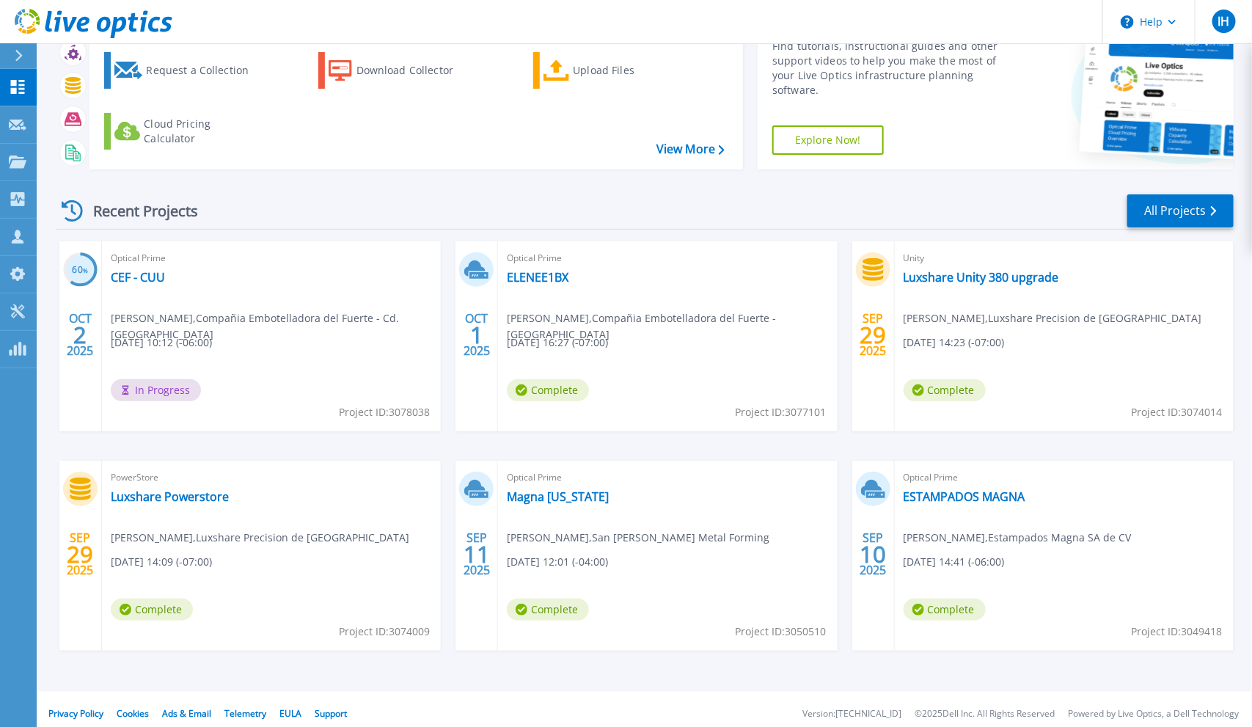
scroll to position [86, 0]
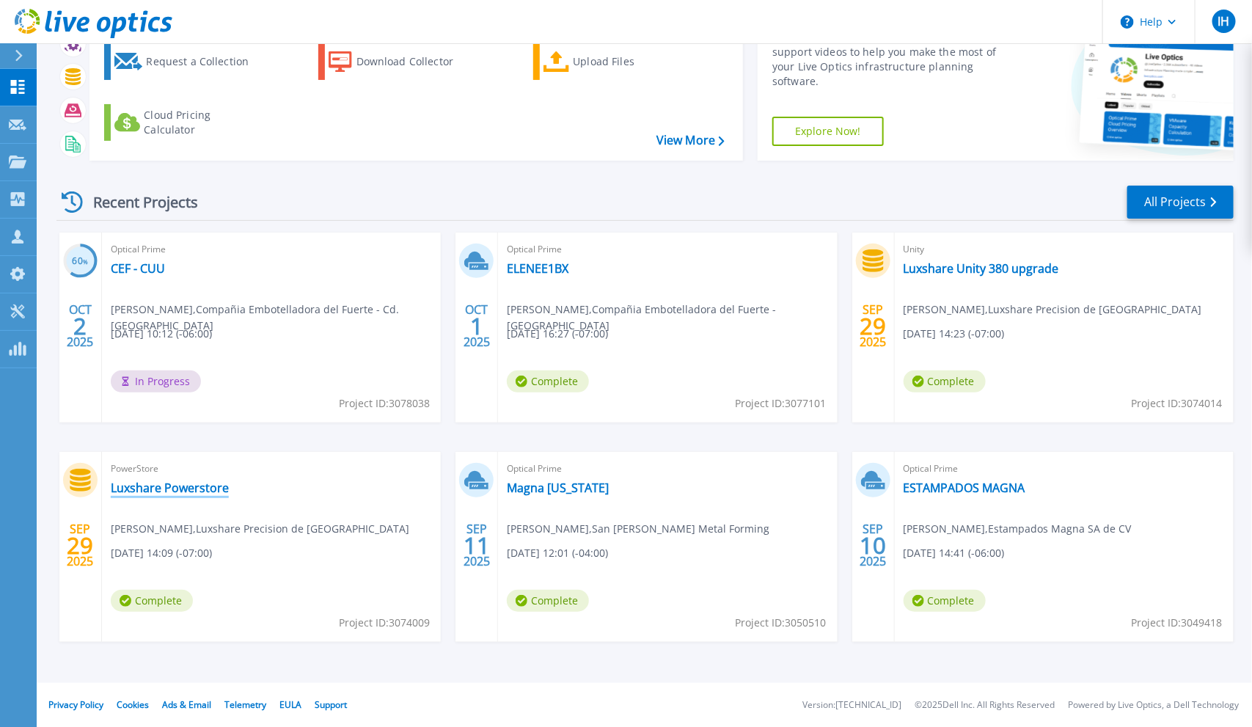
click at [181, 491] on link "Luxshare Powerstore" at bounding box center [170, 487] width 118 height 15
